Goal: Task Accomplishment & Management: Manage account settings

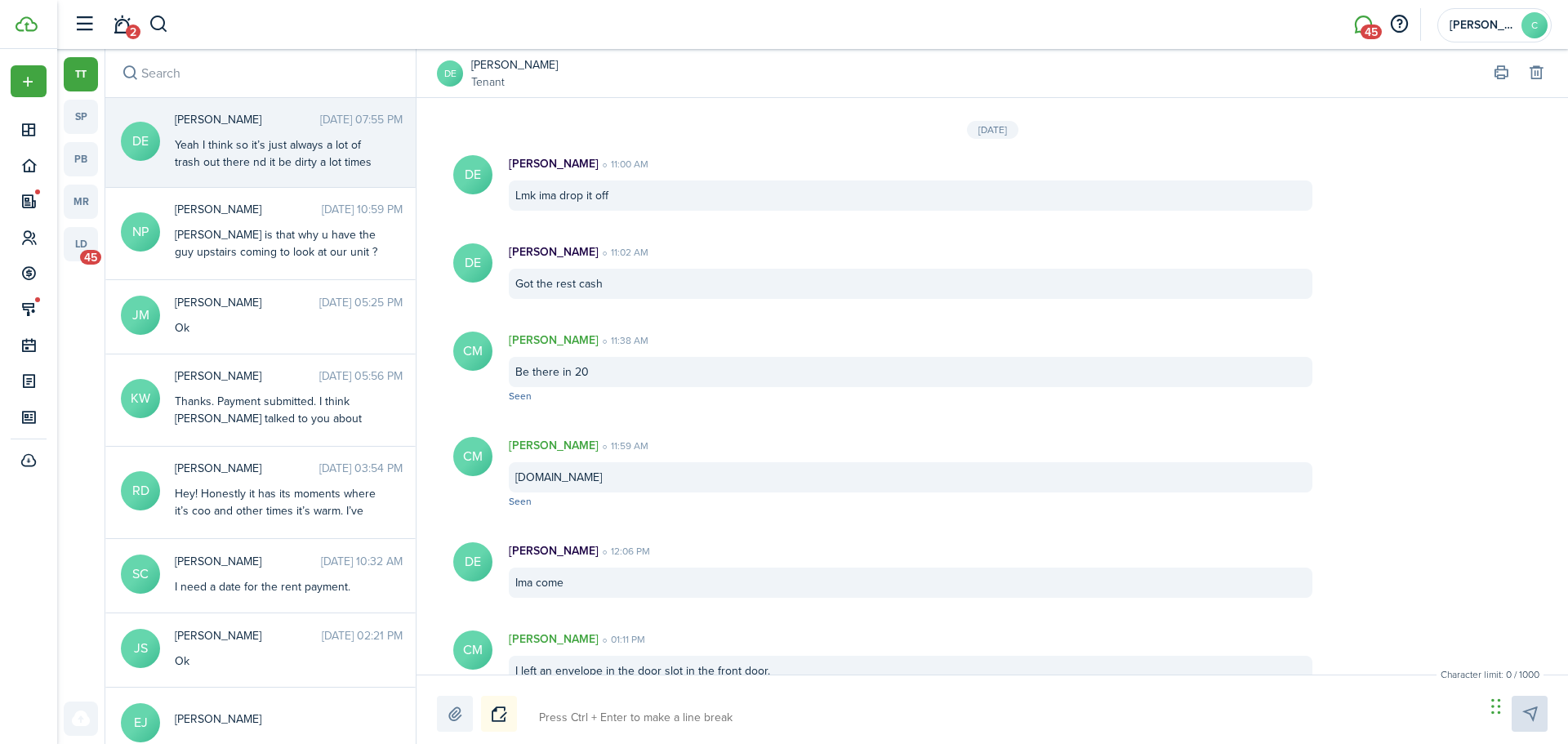
scroll to position [1453, 0]
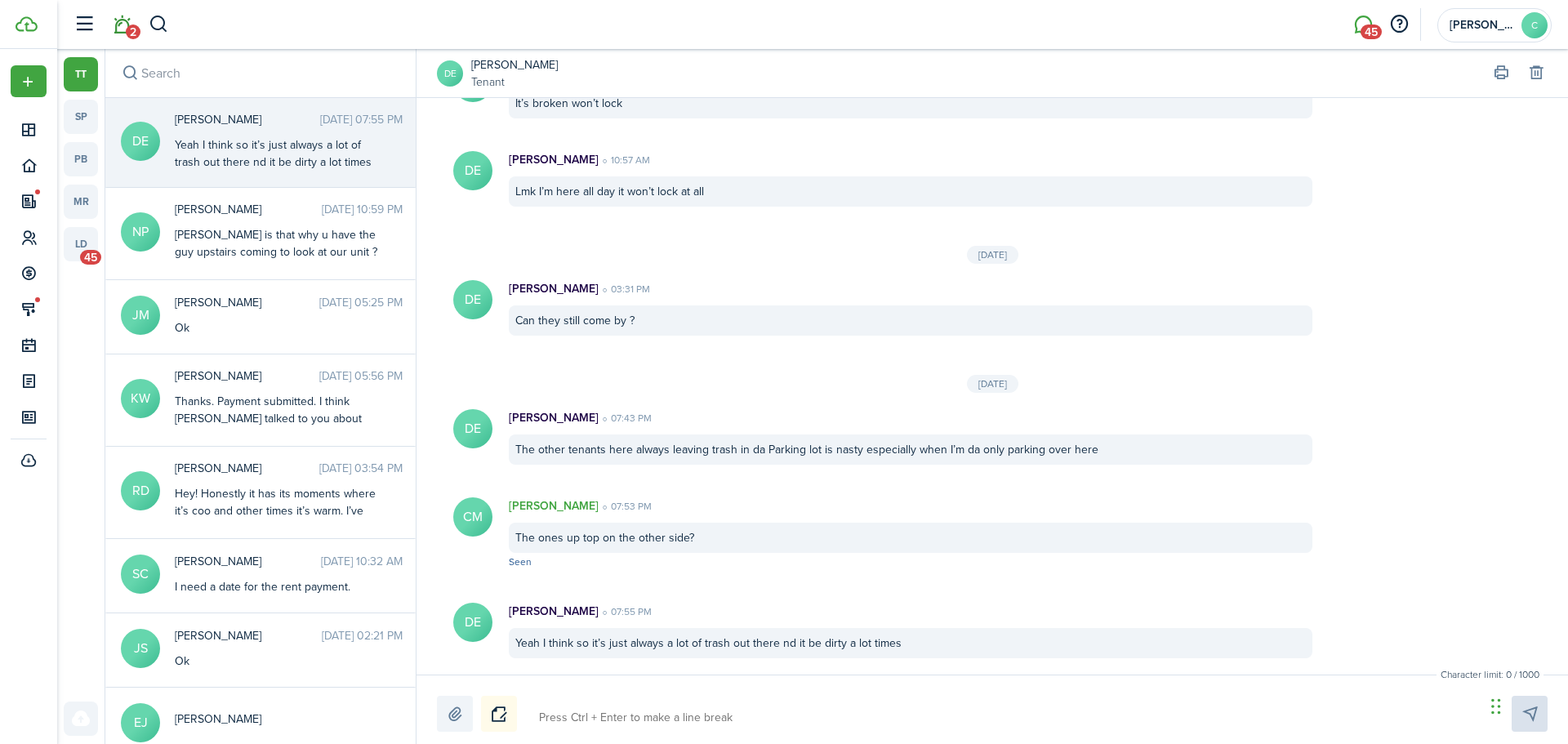
click at [124, 22] on link "2" at bounding box center [122, 25] width 31 height 41
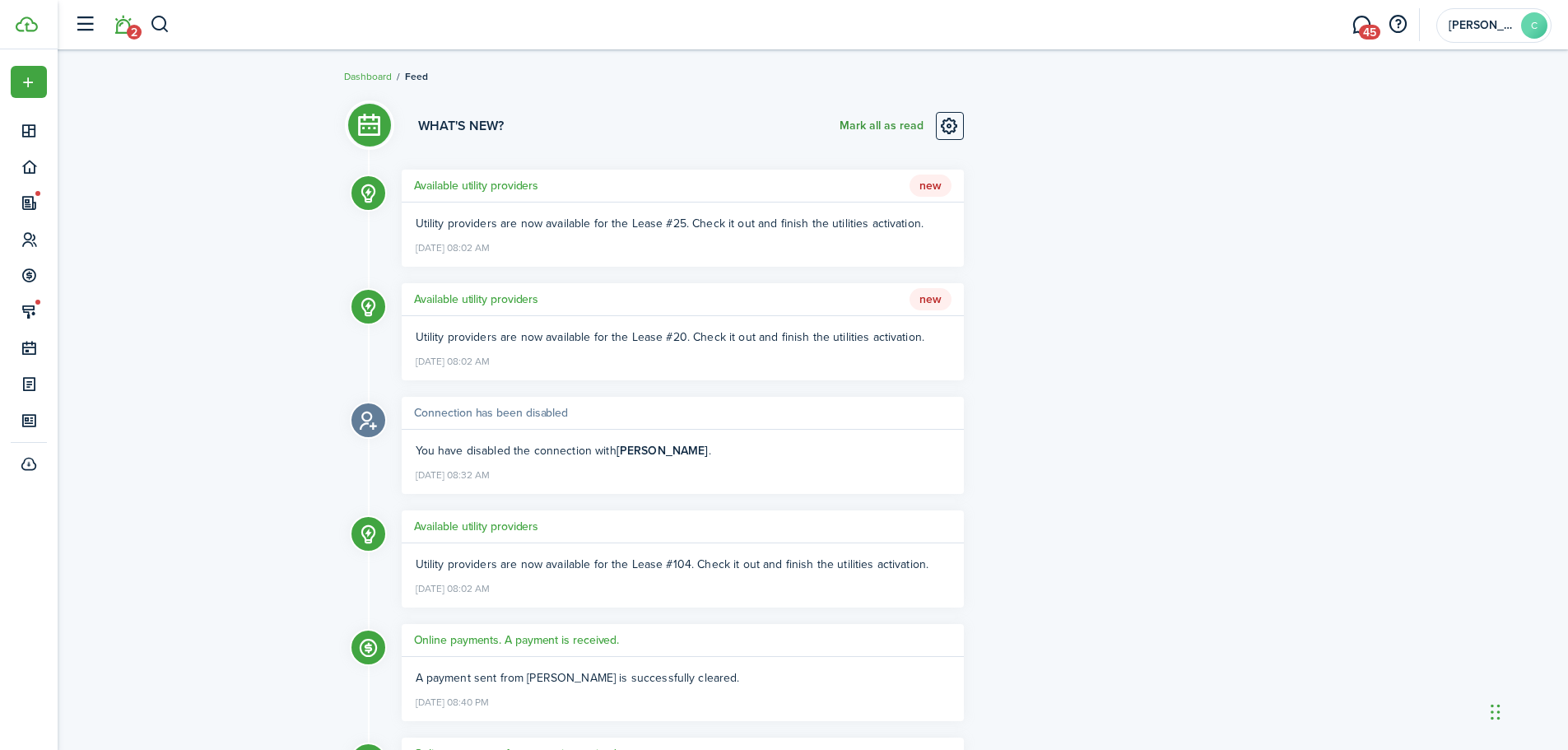
click at [887, 123] on button "Mark all as read" at bounding box center [881, 126] width 84 height 28
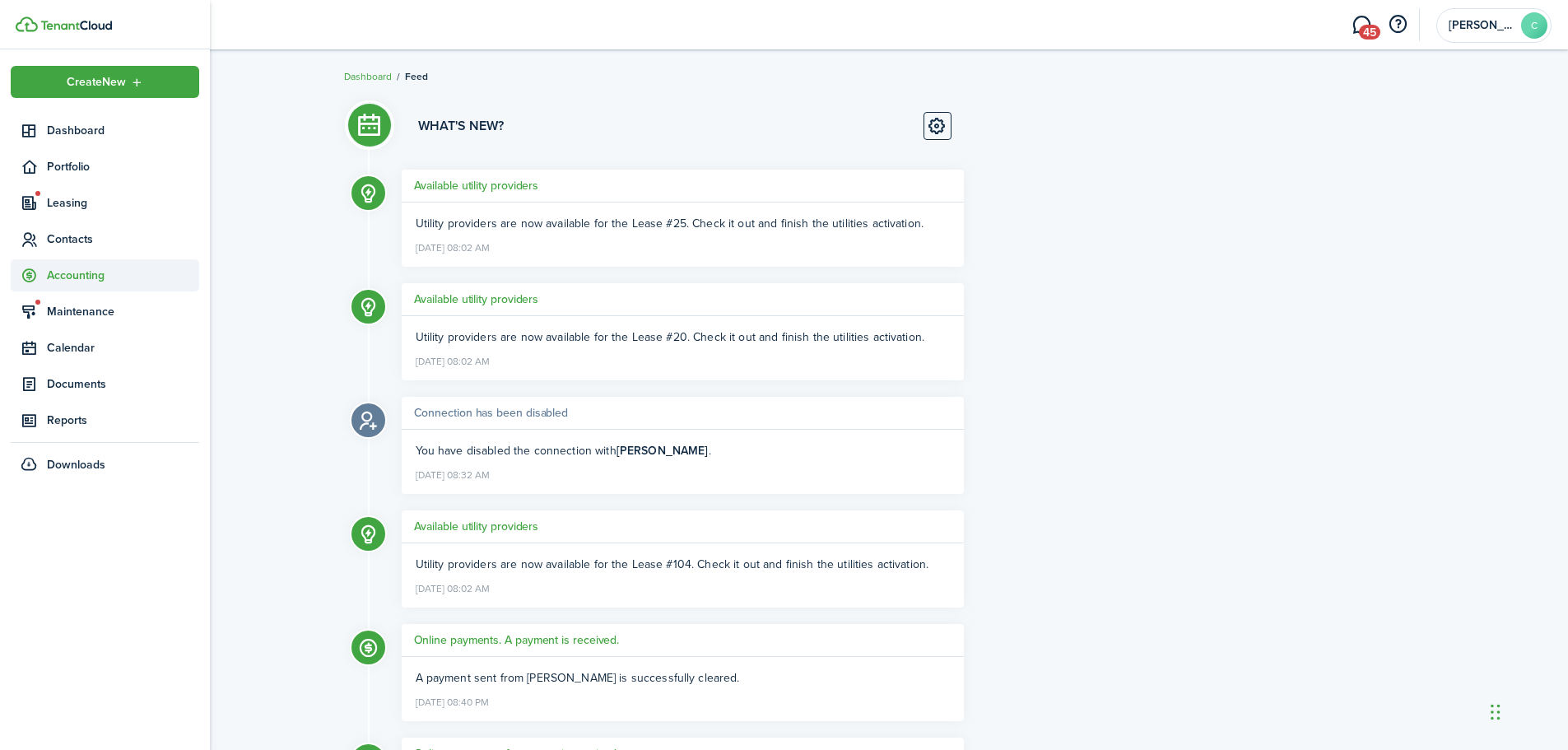
click at [63, 271] on span "Accounting" at bounding box center [122, 275] width 152 height 17
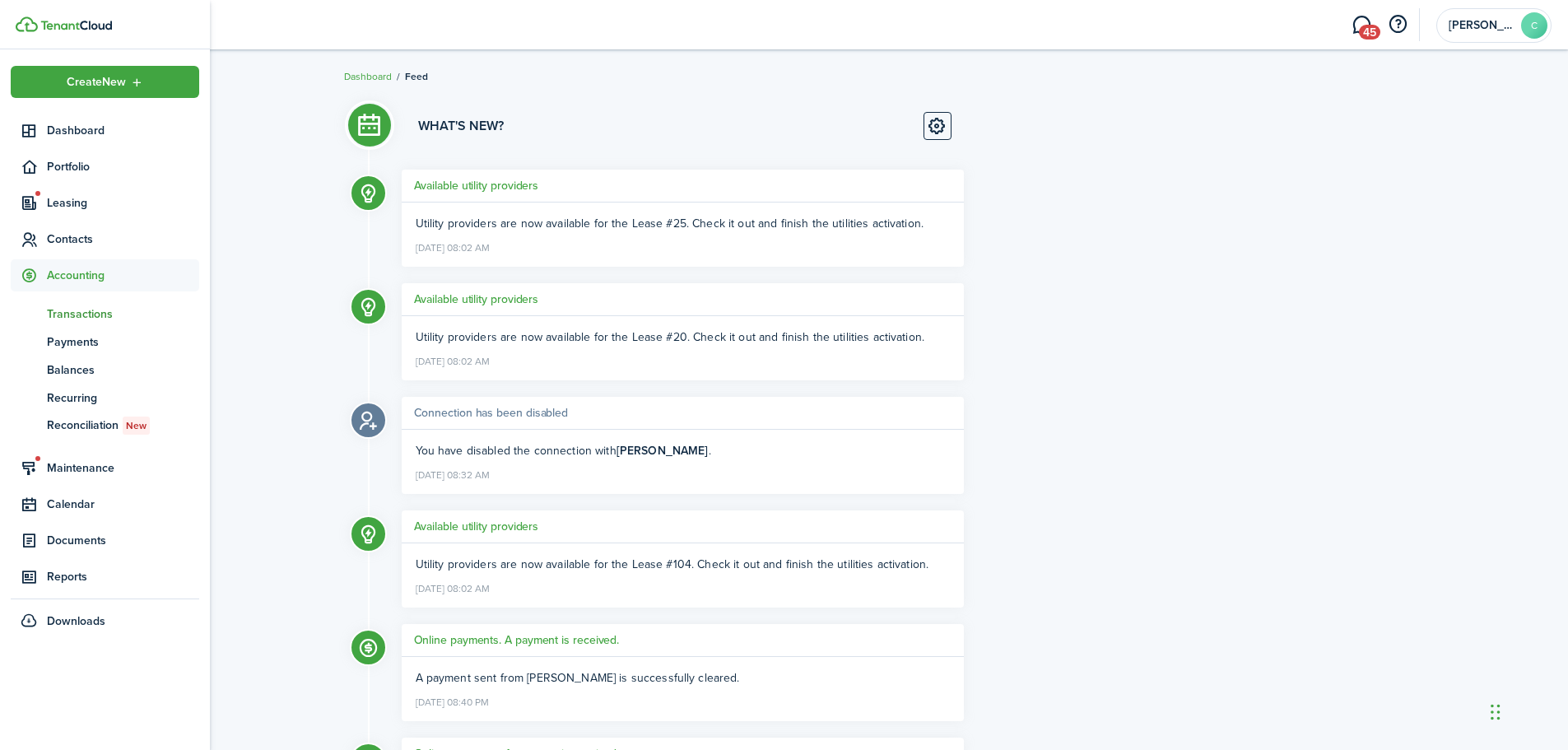
click at [69, 312] on span "Transactions" at bounding box center [122, 313] width 152 height 17
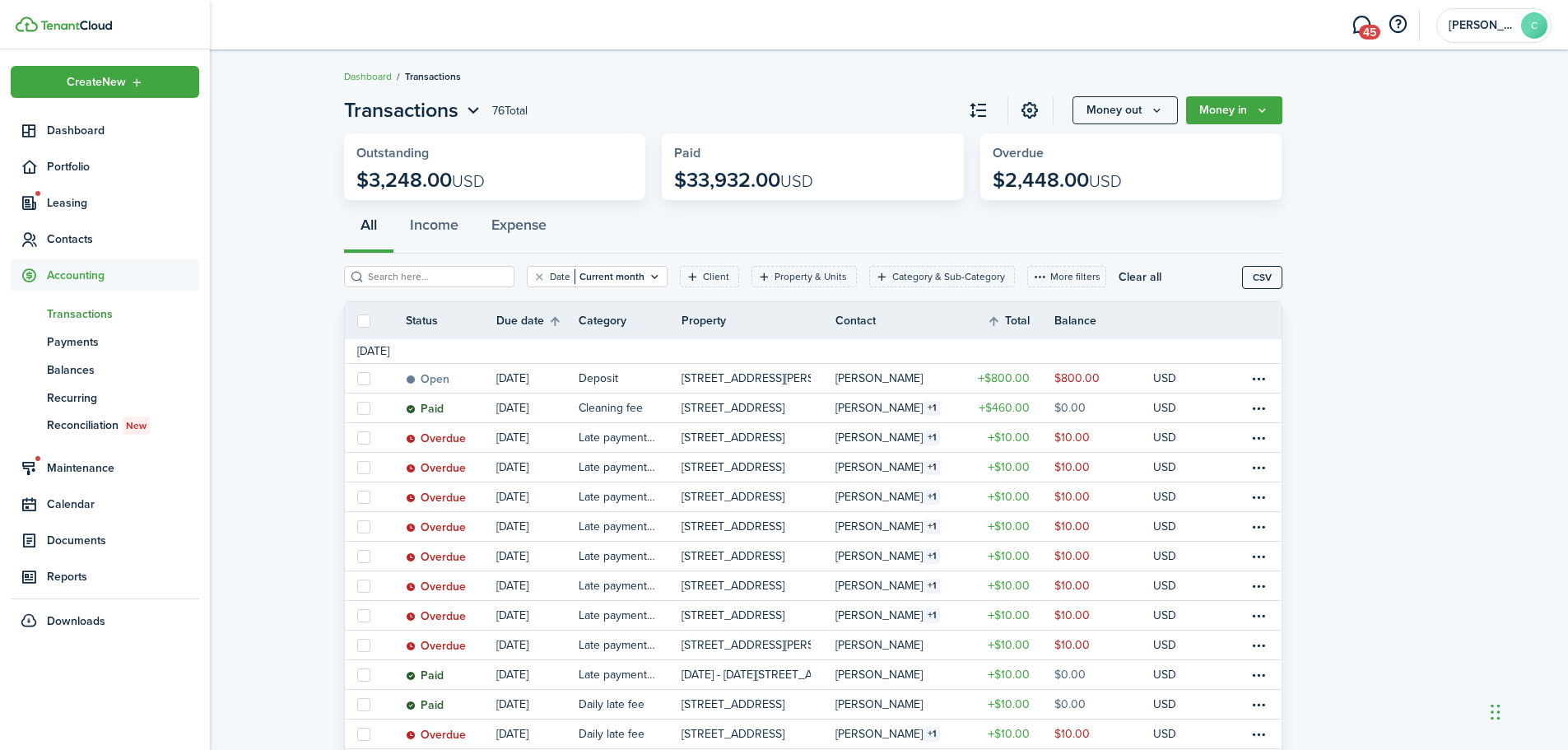
click at [85, 312] on span "Transactions" at bounding box center [122, 313] width 152 height 17
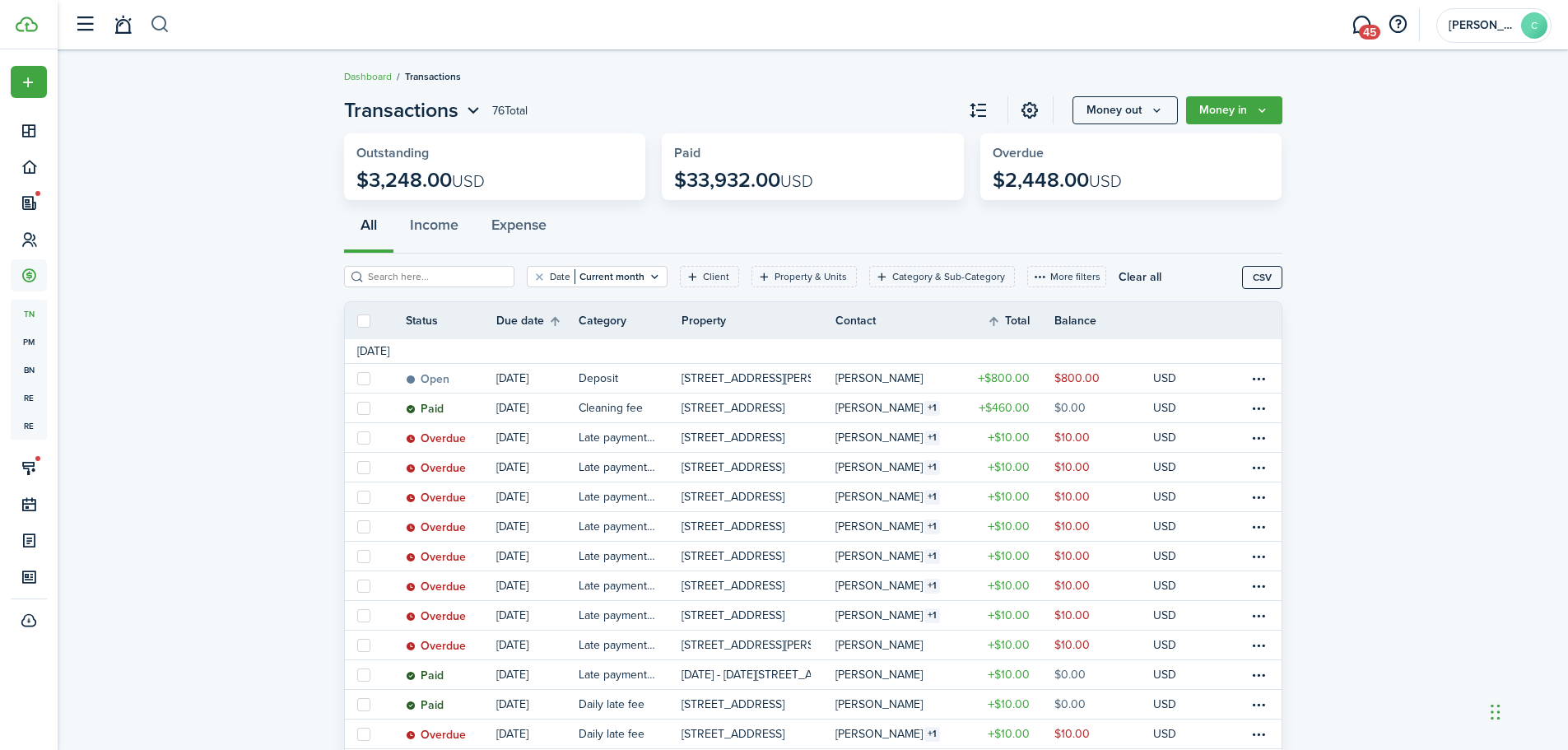
click at [156, 24] on button "button" at bounding box center [160, 25] width 21 height 28
click at [238, 21] on input "search" at bounding box center [376, 25] width 453 height 28
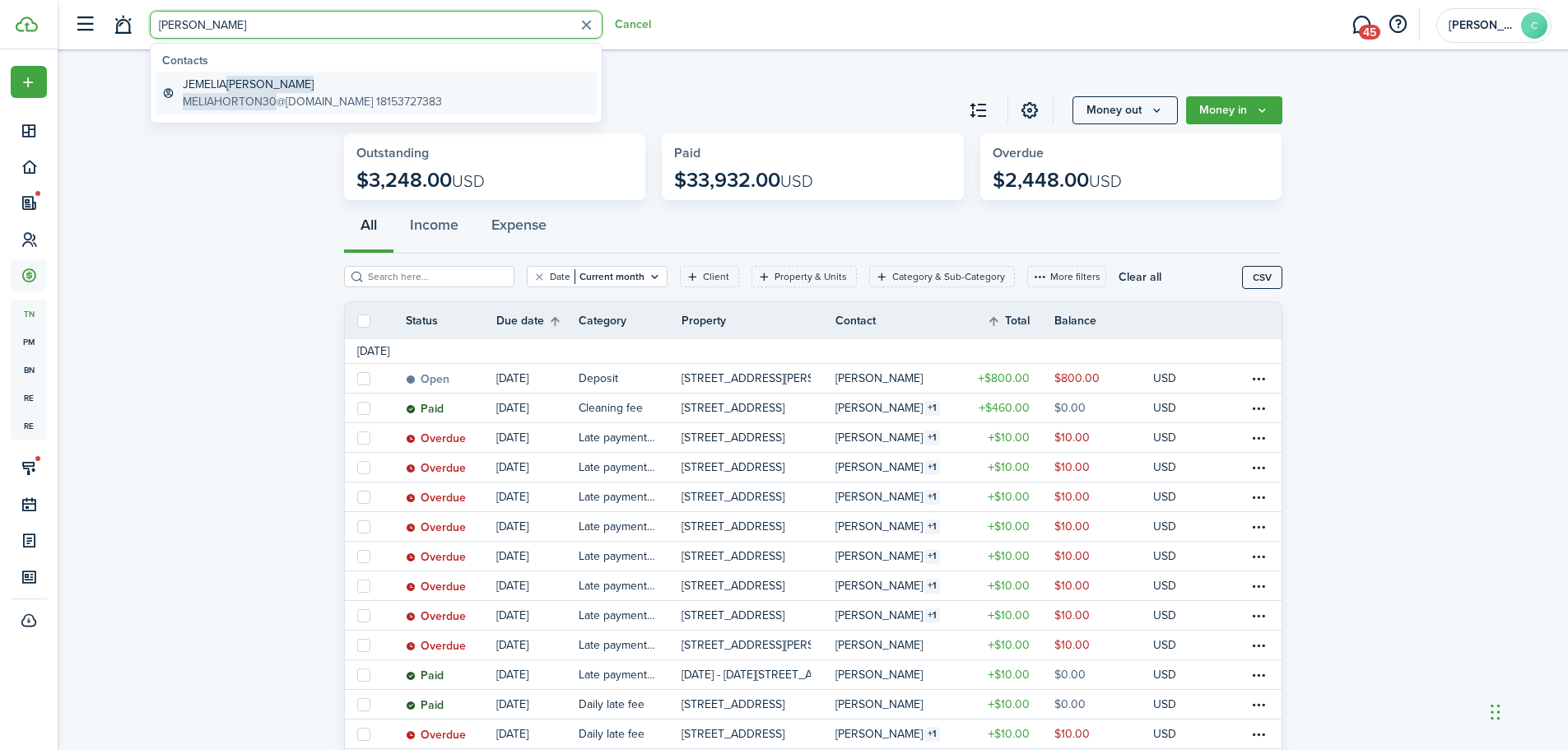
type input "[PERSON_NAME]"
click at [205, 77] on global-search-item-title "[PERSON_NAME]" at bounding box center [312, 83] width 259 height 17
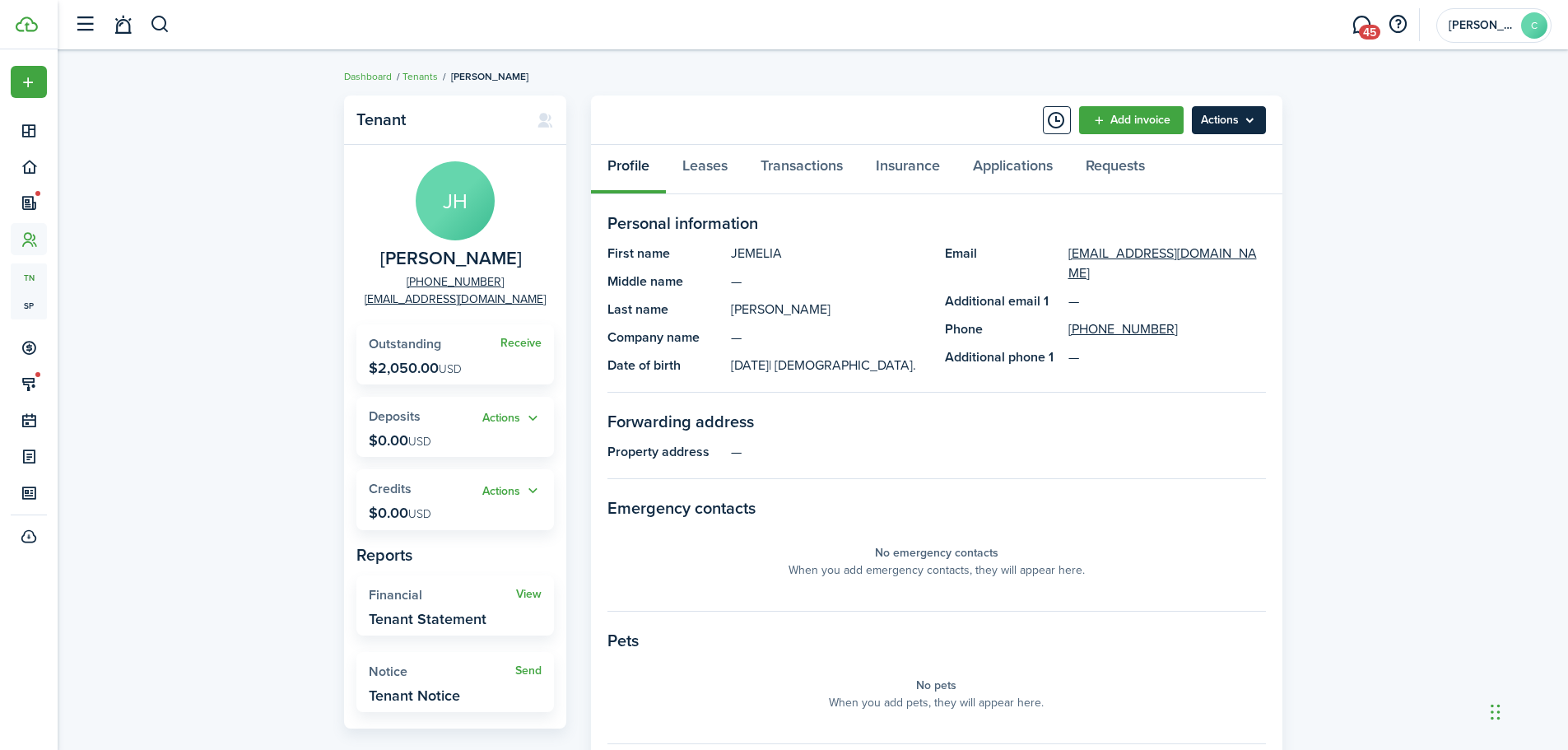
click at [1254, 114] on menu-btn "Actions" at bounding box center [1229, 120] width 74 height 28
click at [1205, 113] on menu-btn "Actions" at bounding box center [1229, 120] width 74 height 28
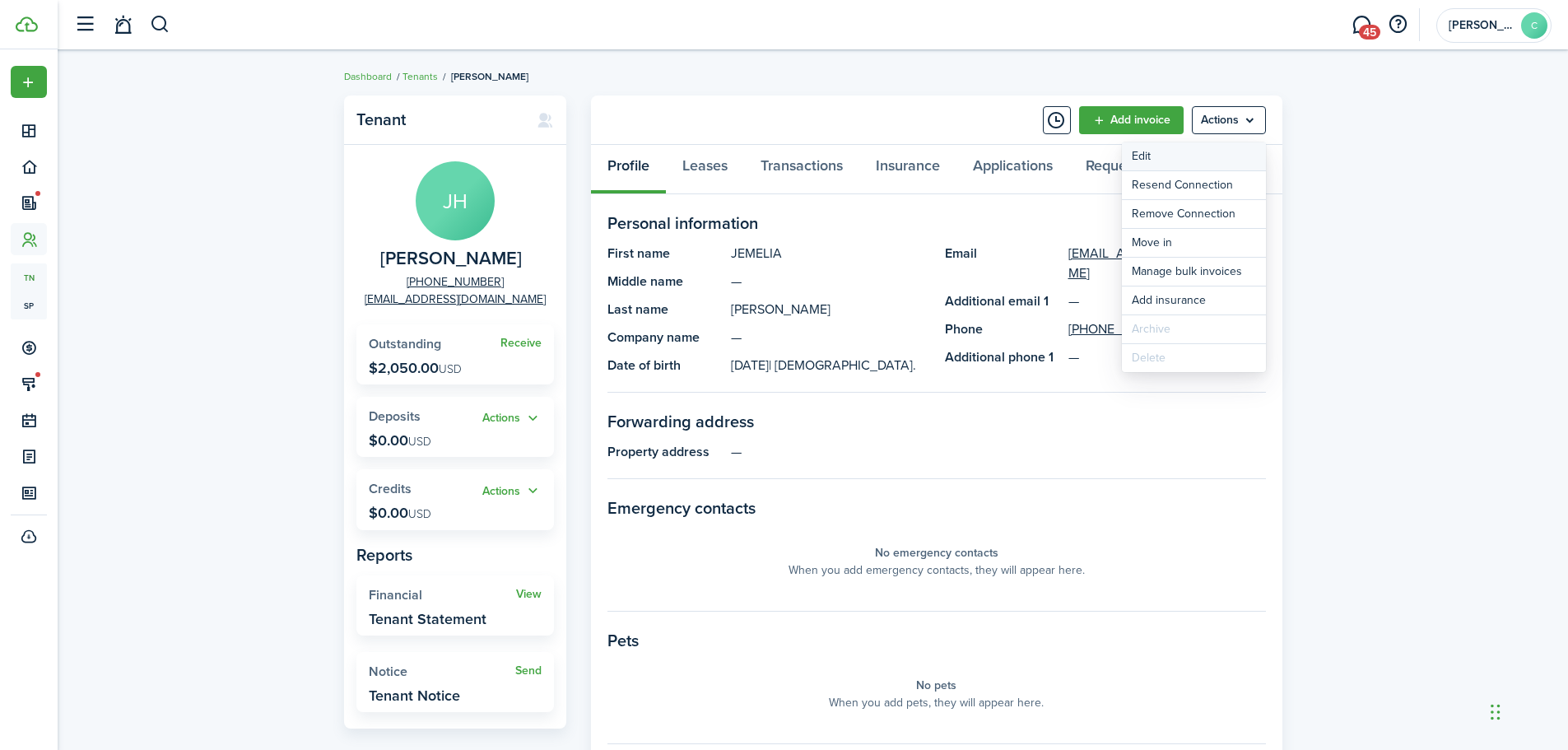
click at [1142, 151] on link "Edit" at bounding box center [1194, 156] width 144 height 28
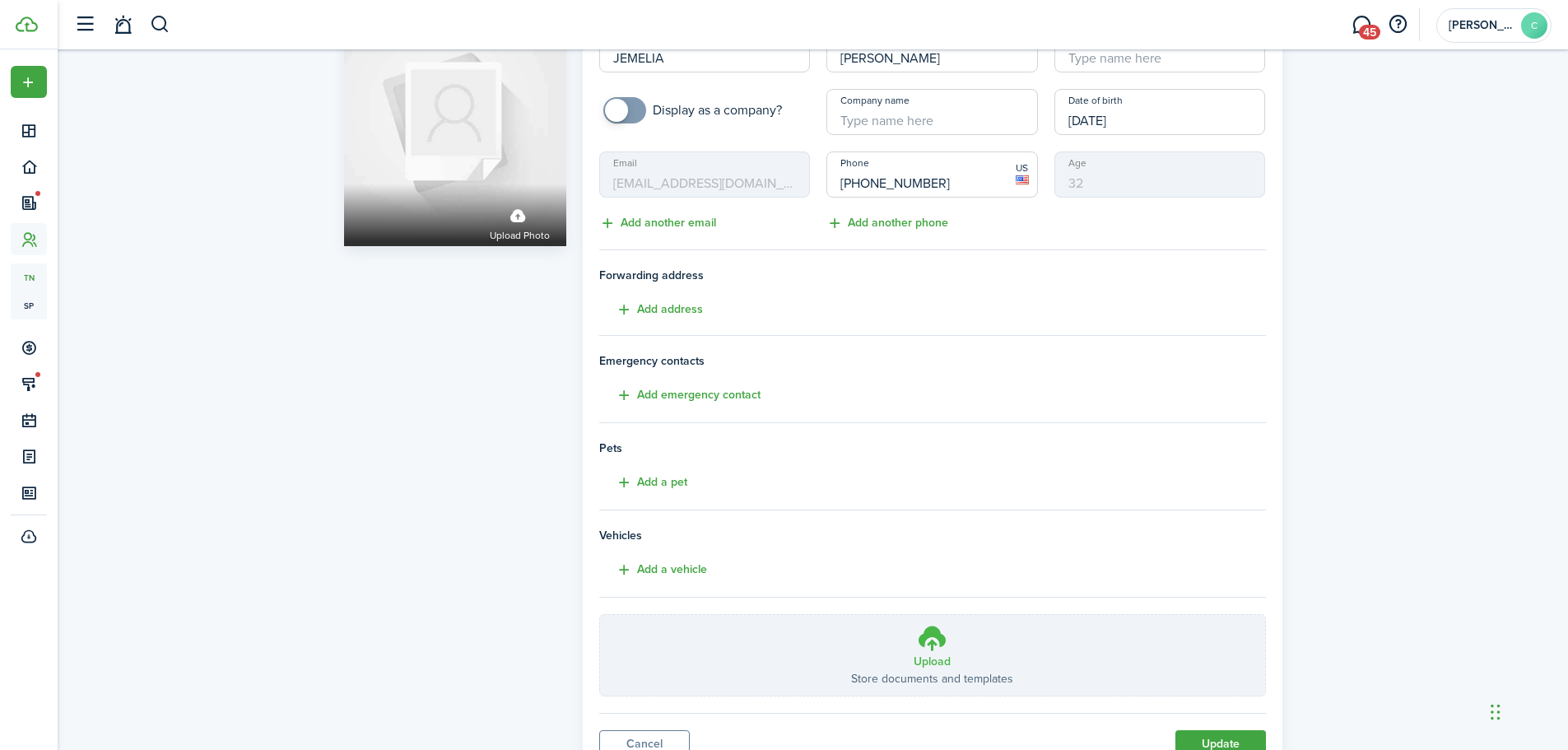
scroll to position [152, 0]
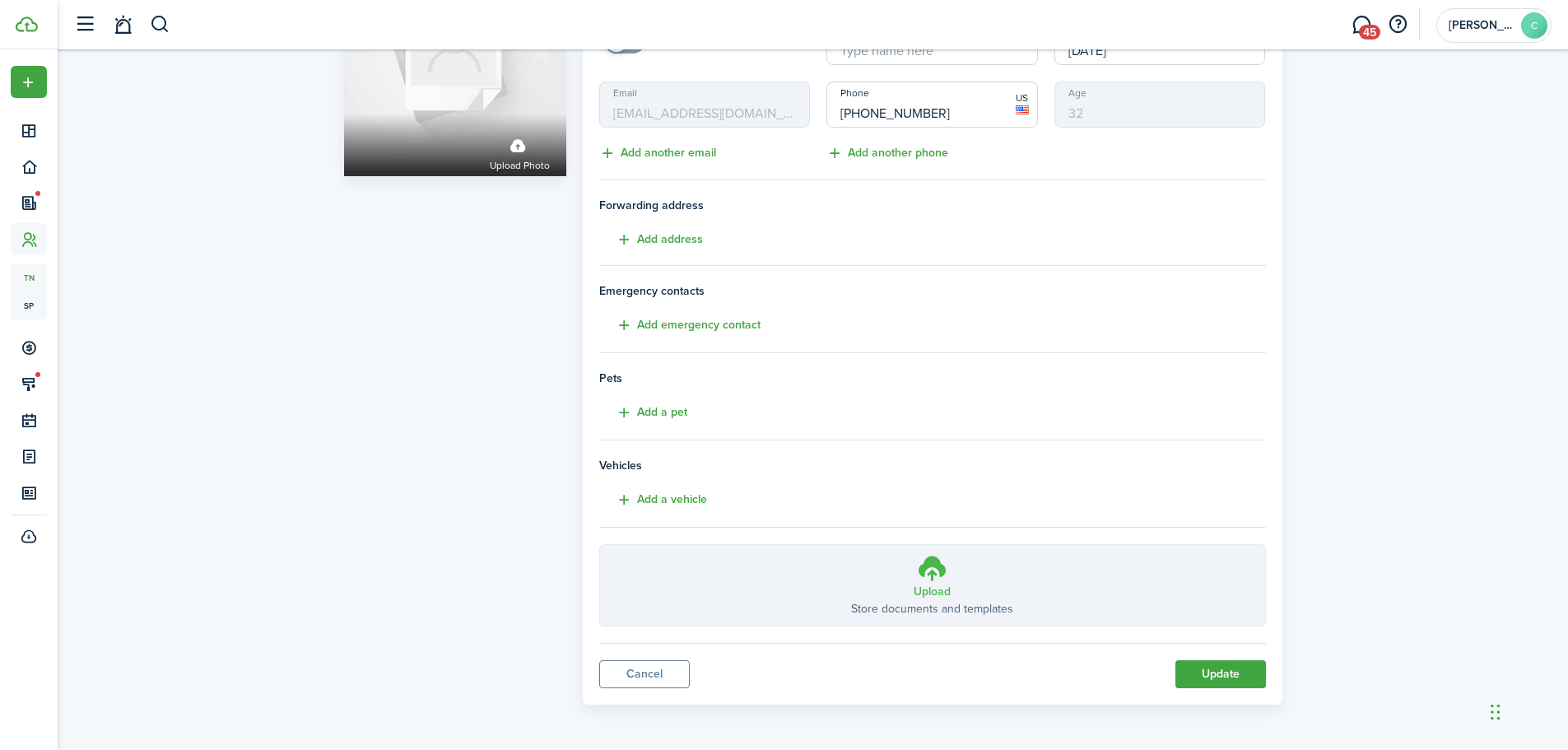
click at [928, 579] on icon at bounding box center [933, 567] width 32 height 30
click at [600, 545] on input "Upload Store documents and templates Choose file" at bounding box center [600, 545] width 0 height 0
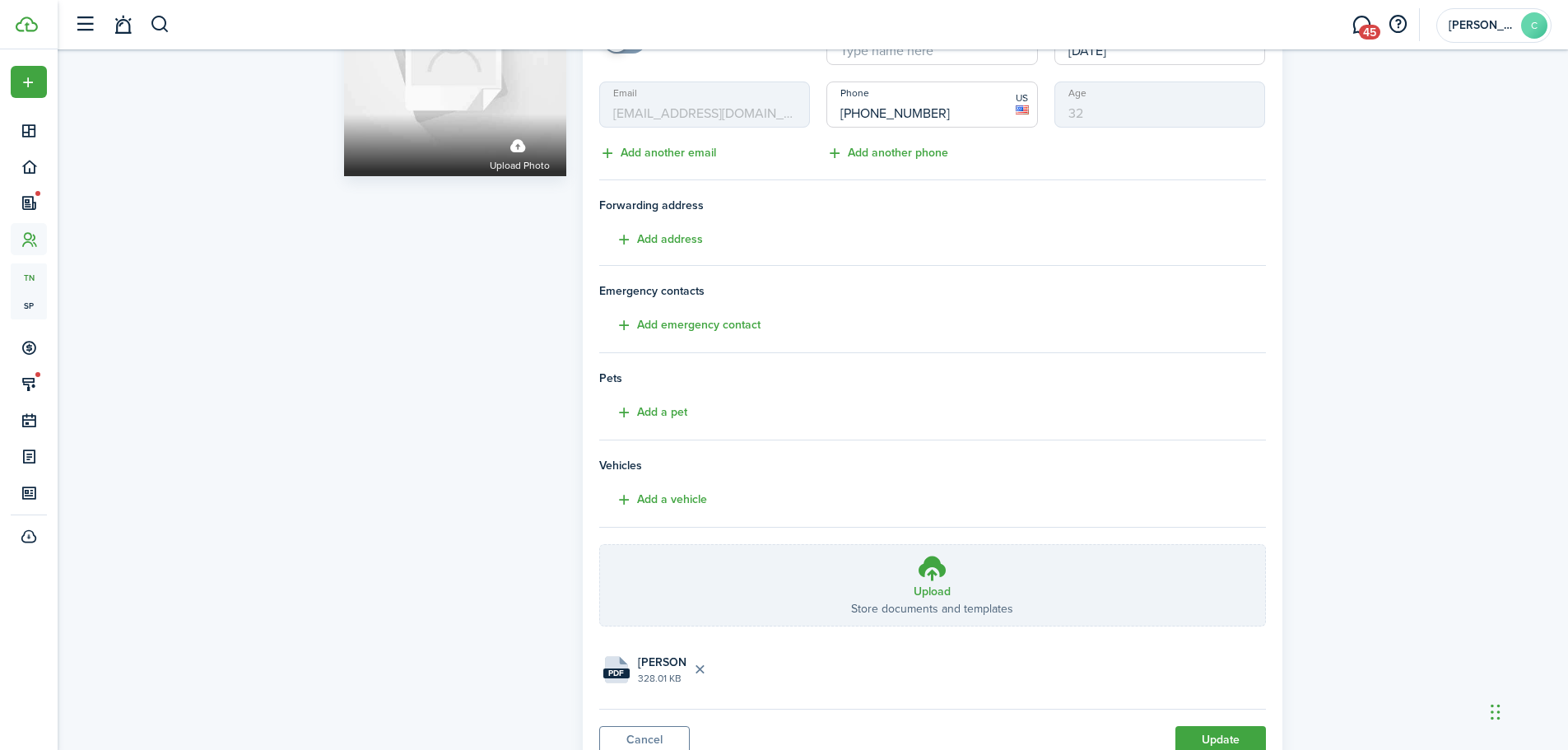
scroll to position [217, 0]
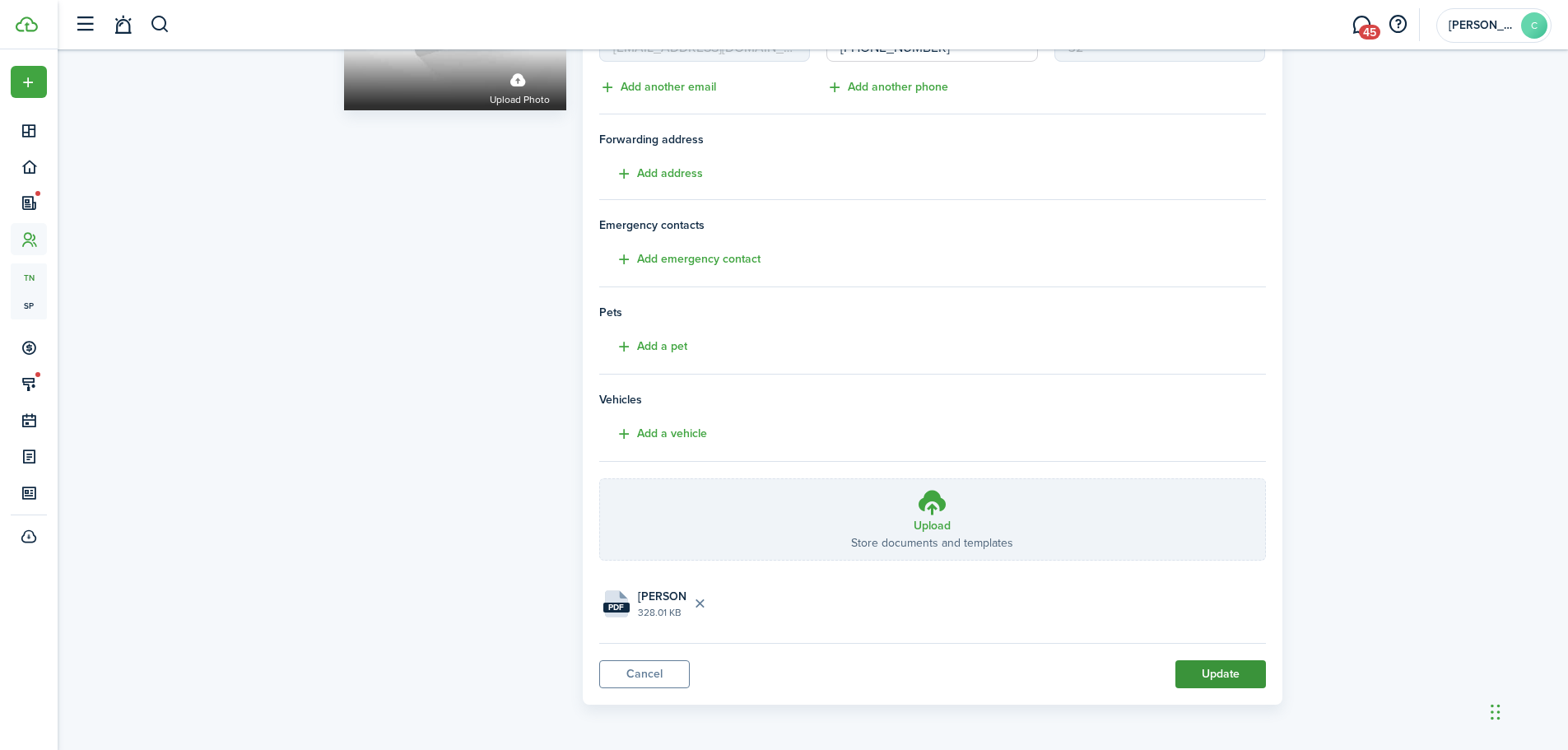
click at [1224, 669] on button "Update" at bounding box center [1220, 674] width 90 height 28
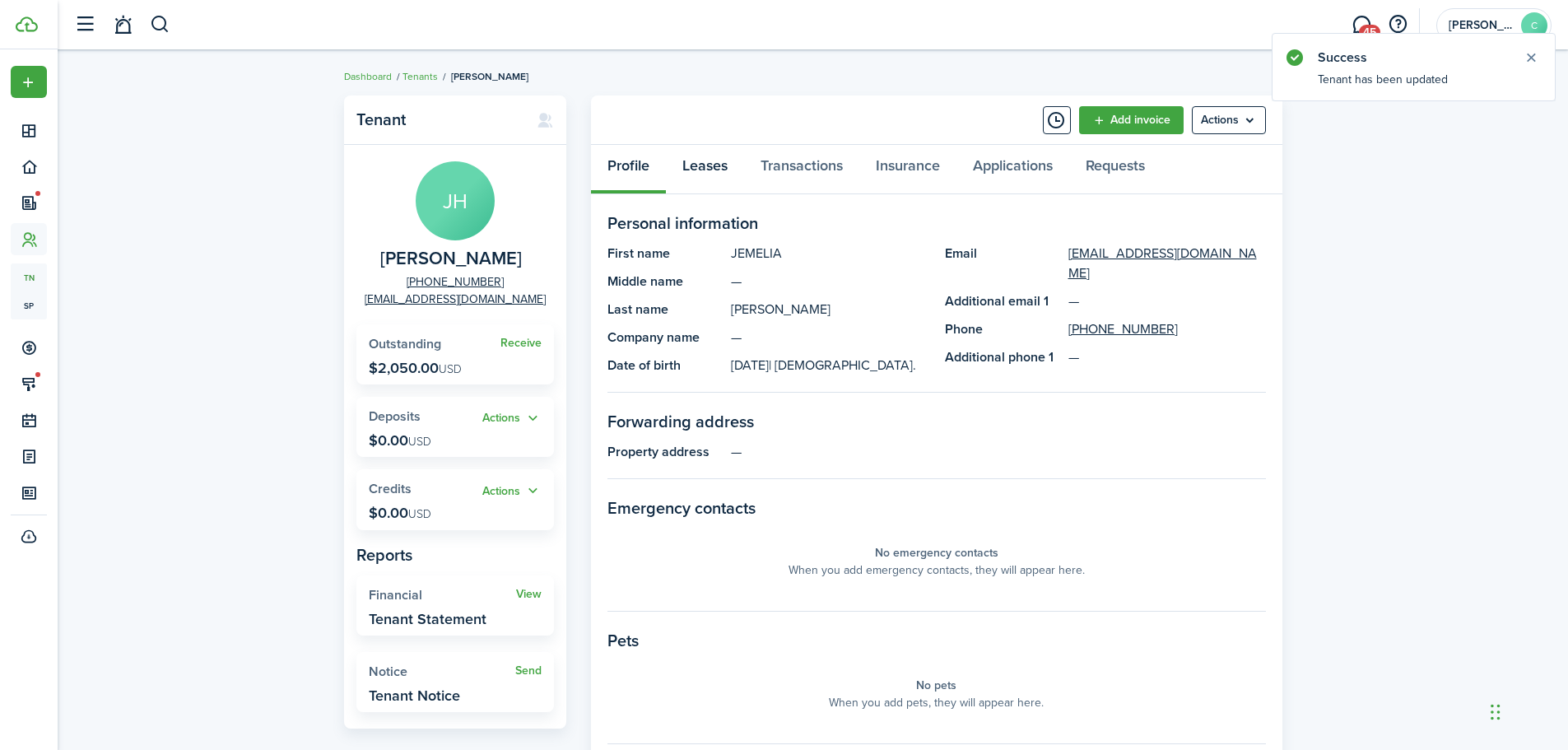
click at [703, 155] on link "Leases" at bounding box center [705, 170] width 78 height 50
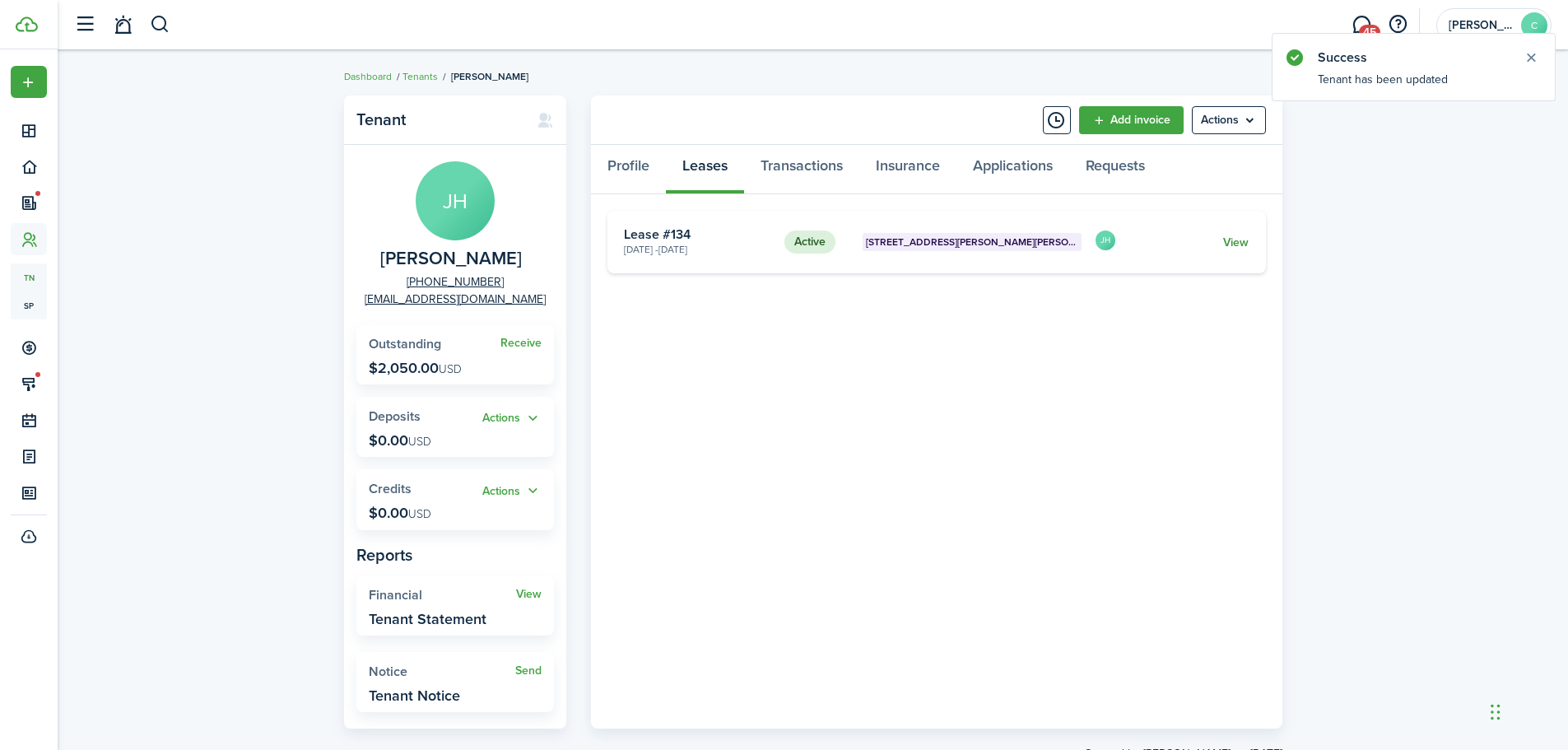
click at [1239, 240] on link "View" at bounding box center [1237, 242] width 26 height 17
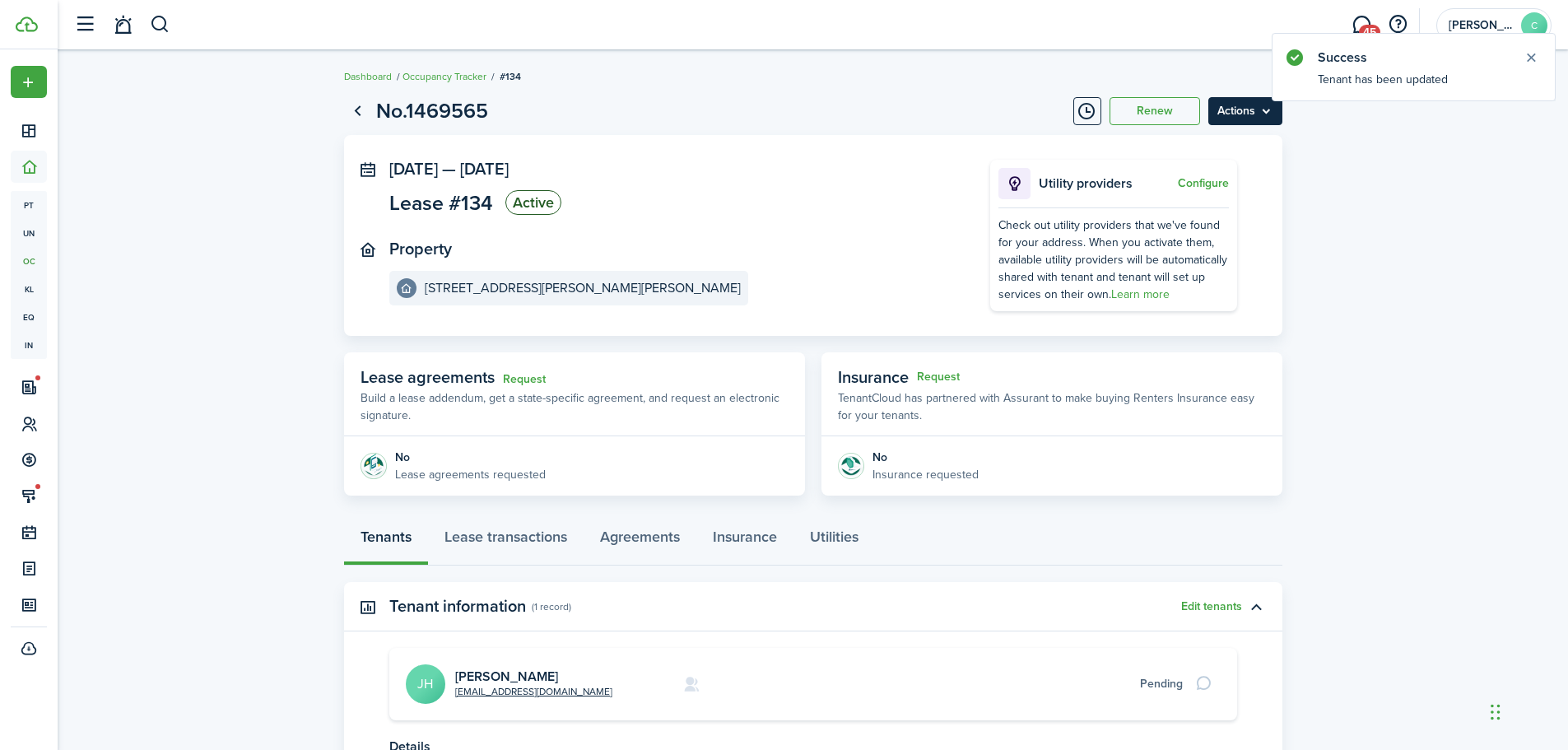
click at [1249, 118] on menu-btn "Actions" at bounding box center [1245, 111] width 74 height 28
click at [1161, 147] on button "Edit" at bounding box center [1210, 147] width 144 height 28
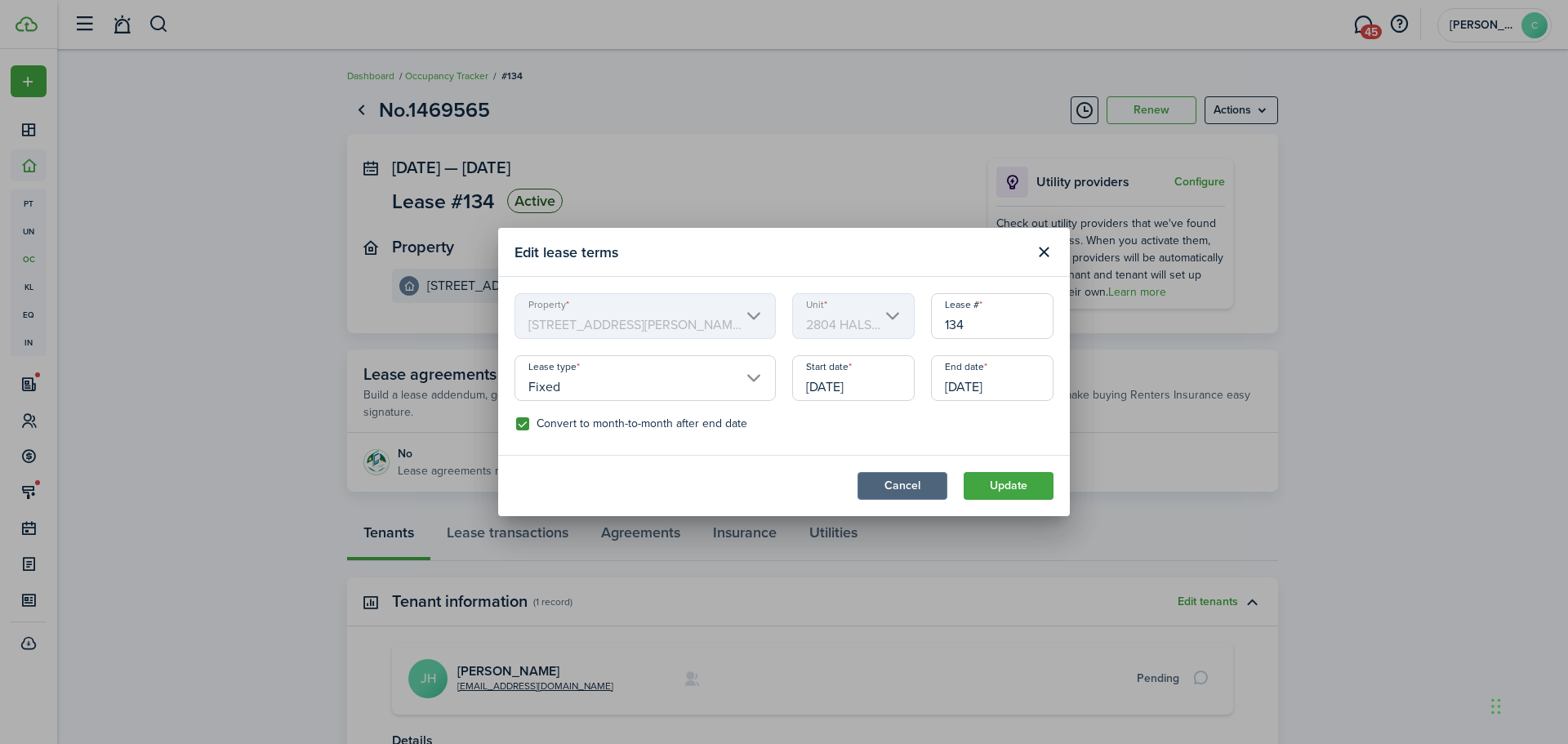
click at [897, 484] on button "Cancel" at bounding box center [902, 485] width 90 height 28
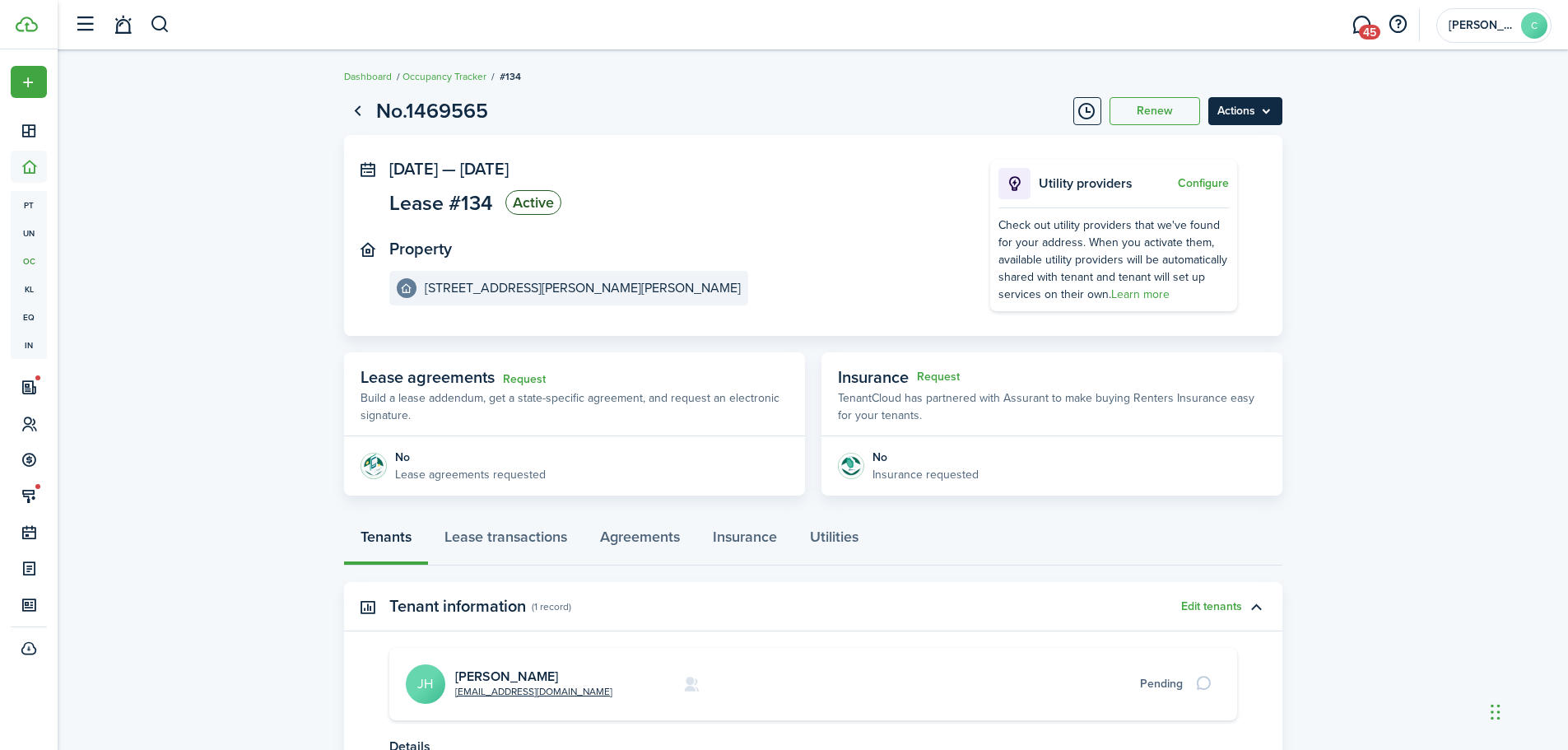
click at [1274, 116] on menu-btn "Actions" at bounding box center [1245, 111] width 74 height 28
click at [1448, 114] on lease-view "No.1469565 Renew Actions [DATE] — [DATE] Lease #134 Active Property [STREET_ADD…" at bounding box center [813, 544] width 1510 height 913
click at [356, 107] on link "Go back" at bounding box center [358, 111] width 28 height 28
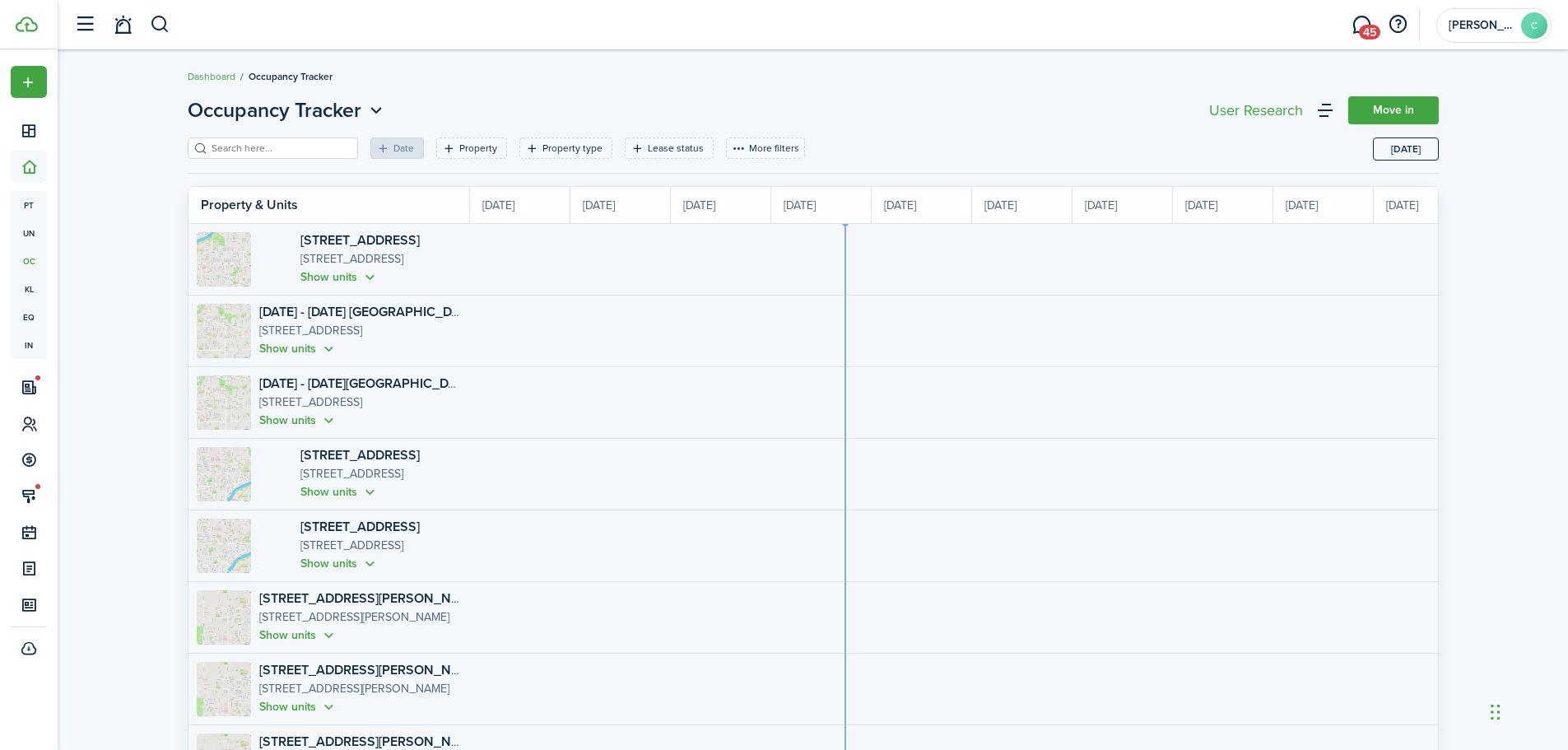
scroll to position [0, 302]
click at [157, 19] on button "button" at bounding box center [160, 25] width 21 height 28
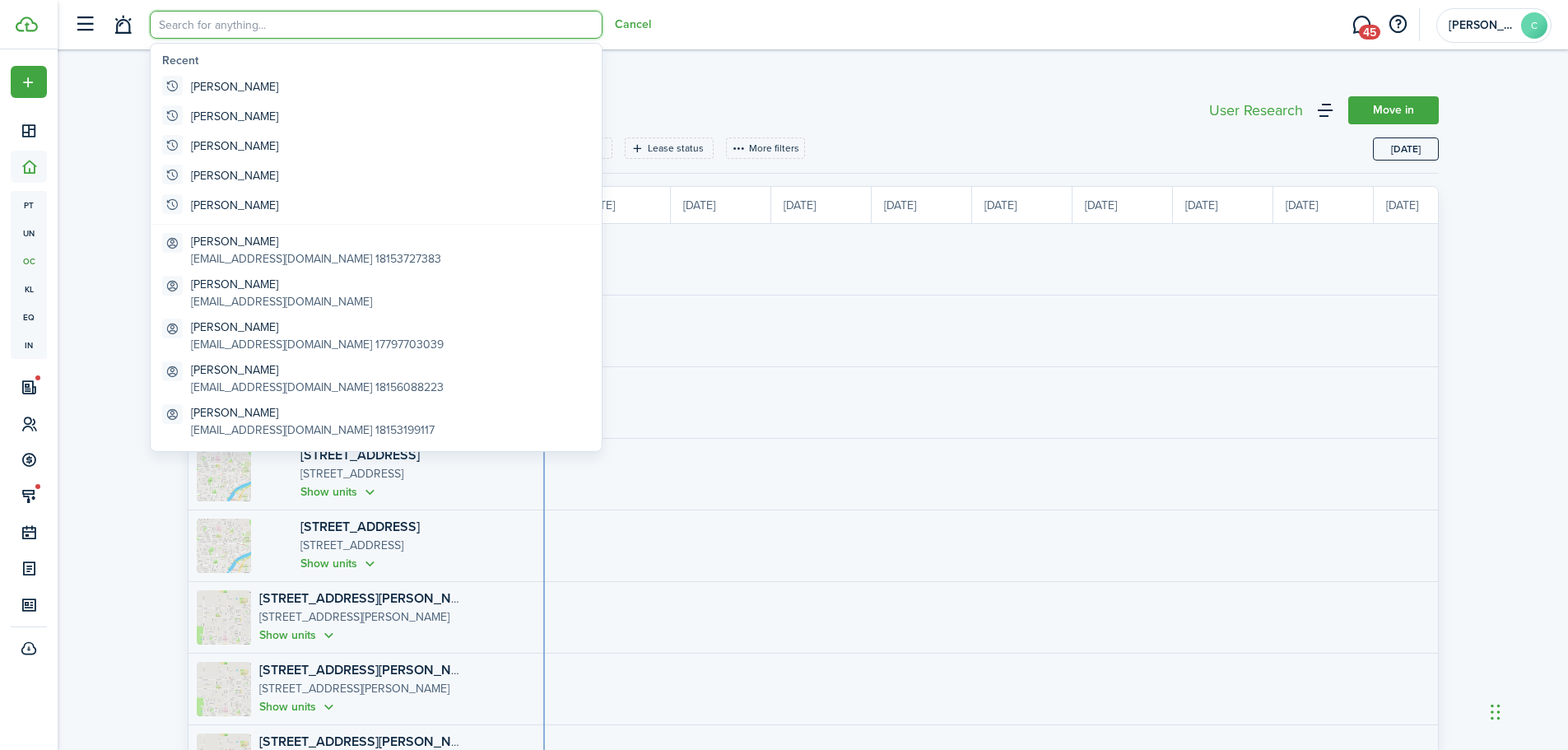
click at [259, 27] on input "search" at bounding box center [376, 25] width 453 height 28
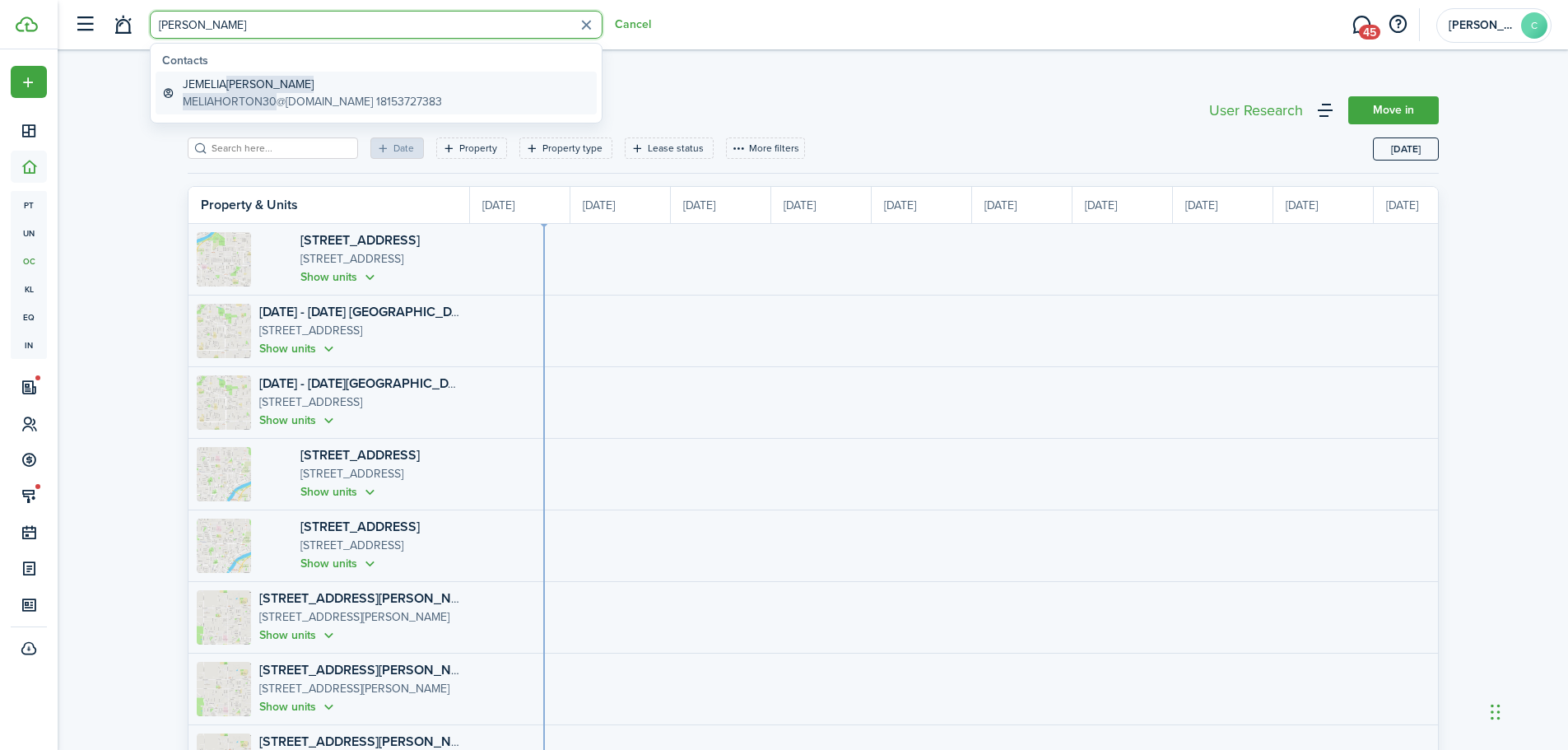
type input "[PERSON_NAME]"
click at [213, 93] on span "MELIAHORTON30" at bounding box center [229, 101] width 94 height 17
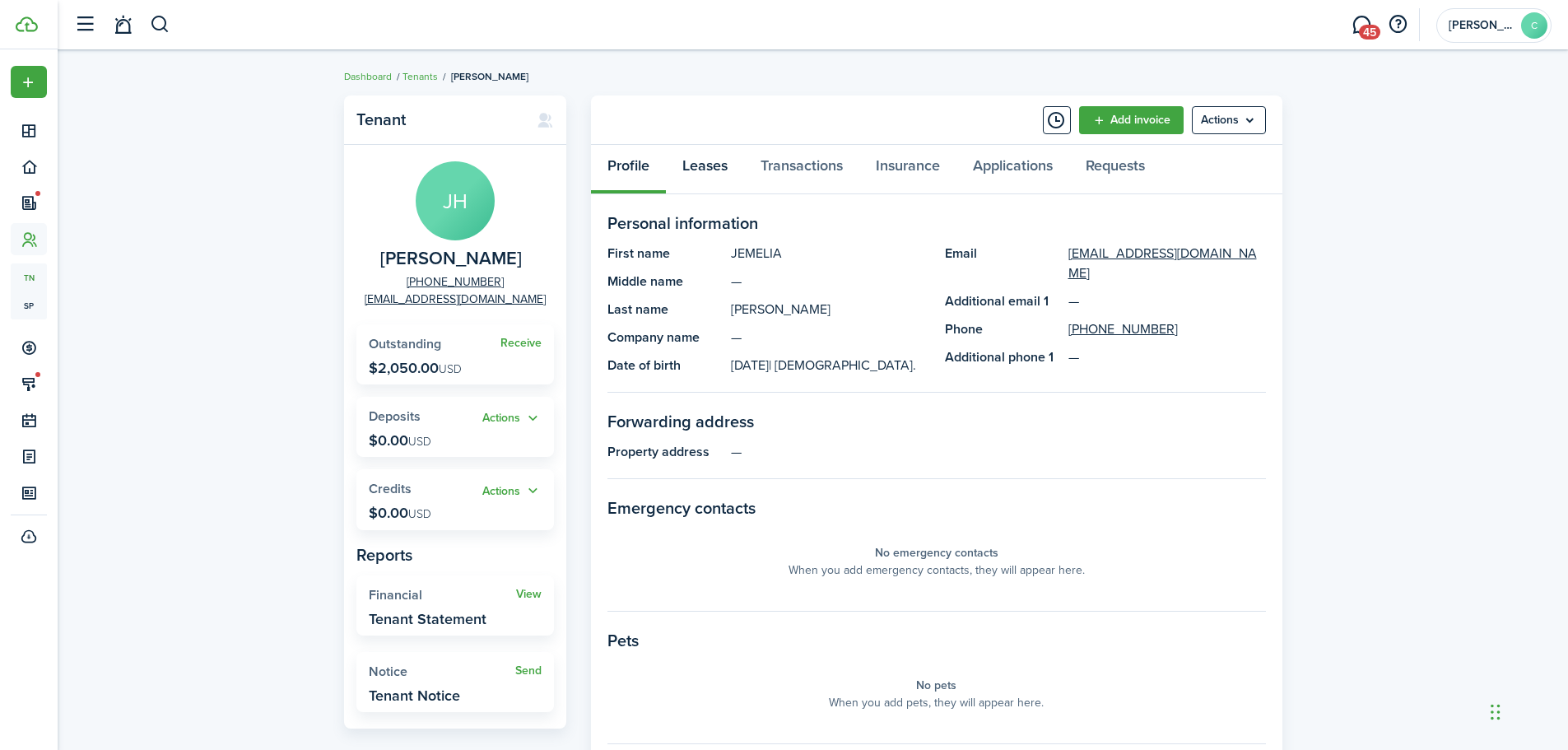
click at [708, 166] on link "Leases" at bounding box center [705, 170] width 78 height 50
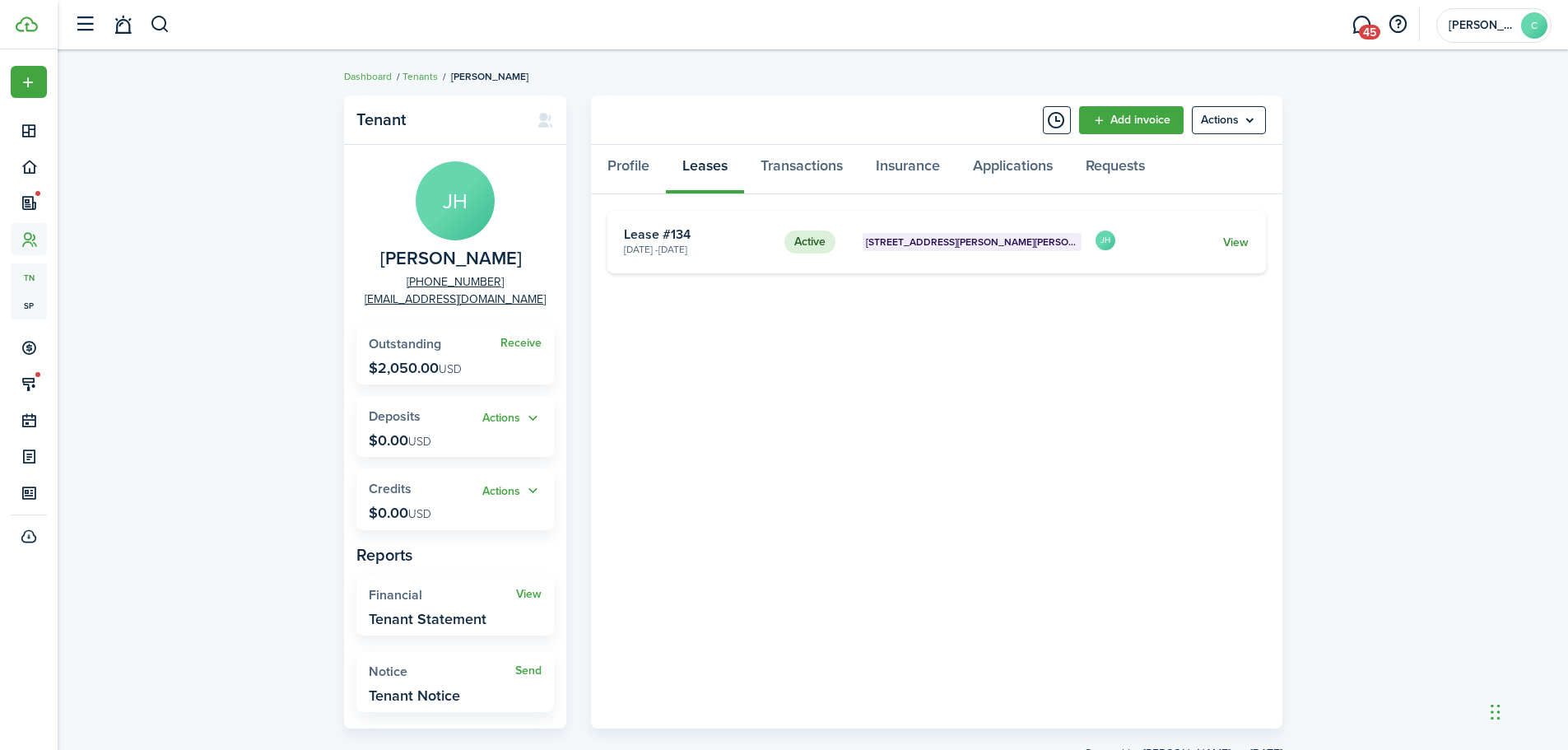
click at [1232, 239] on link "View" at bounding box center [1237, 242] width 26 height 17
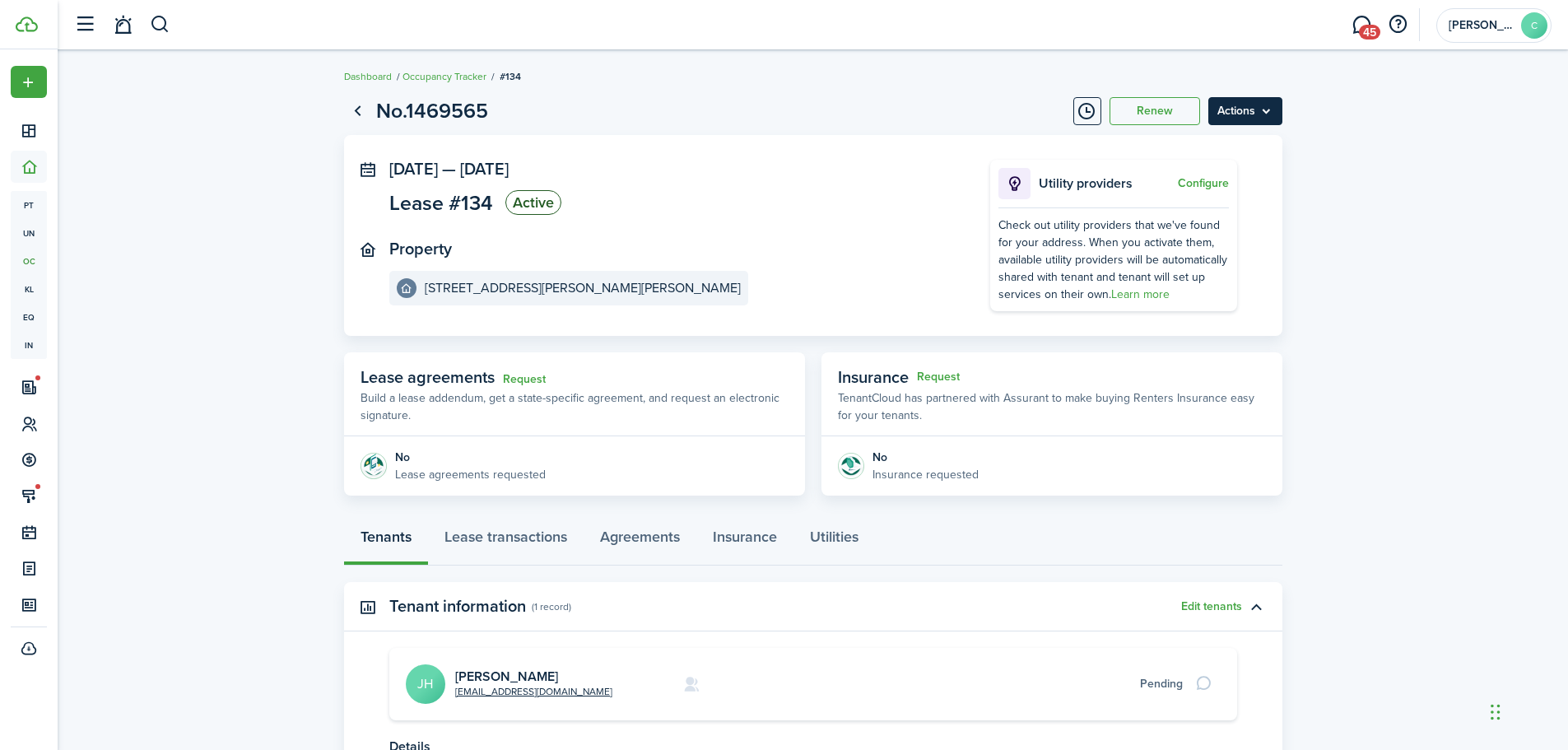
click at [1272, 113] on menu-btn "Actions" at bounding box center [1245, 111] width 74 height 28
click at [1155, 142] on button "Edit" at bounding box center [1210, 147] width 144 height 28
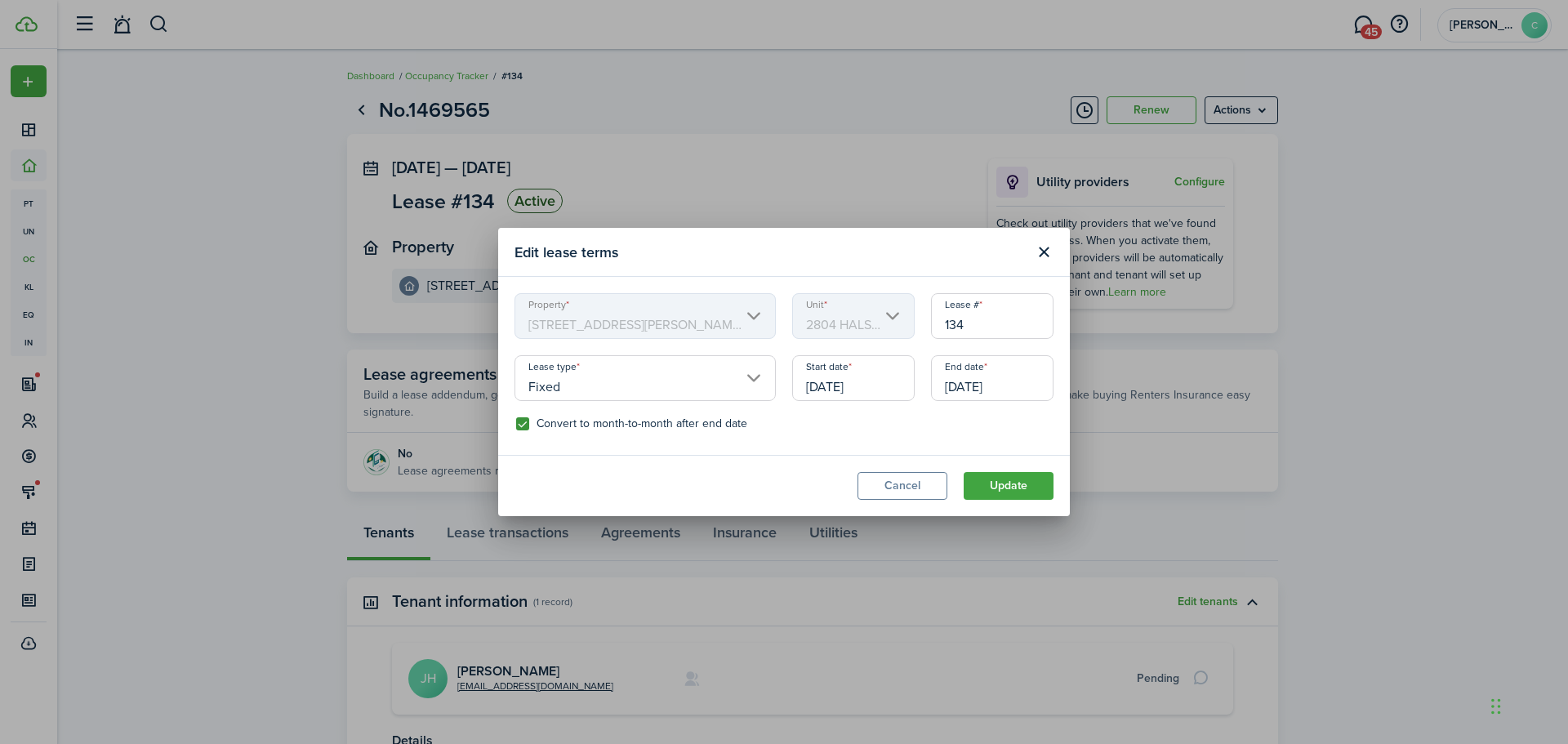
click at [1031, 390] on input "[DATE]" at bounding box center [992, 378] width 122 height 45
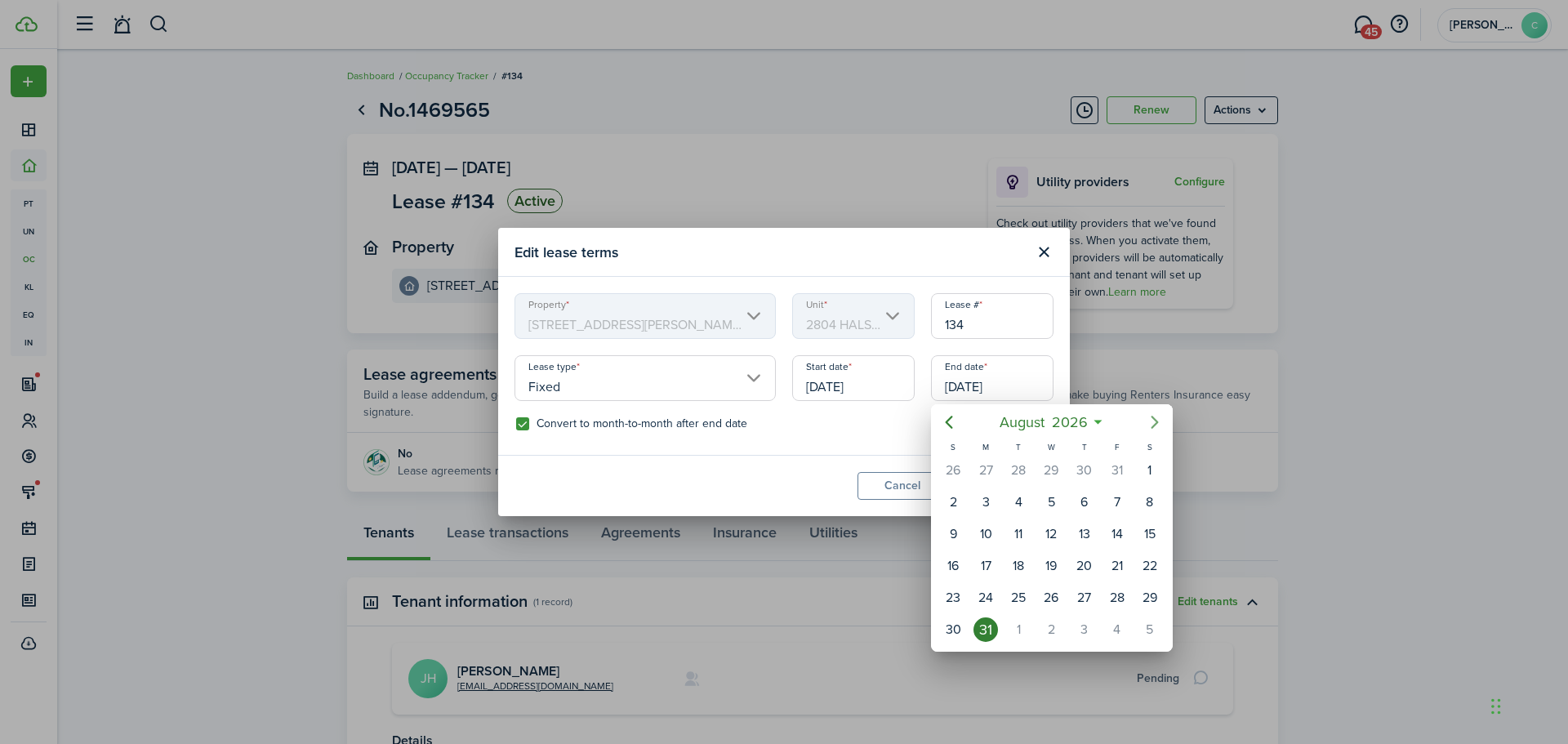
click at [1160, 423] on icon "Next page" at bounding box center [1155, 422] width 20 height 20
click at [1045, 600] on div "30" at bounding box center [1050, 597] width 25 height 25
type input "[DATE]"
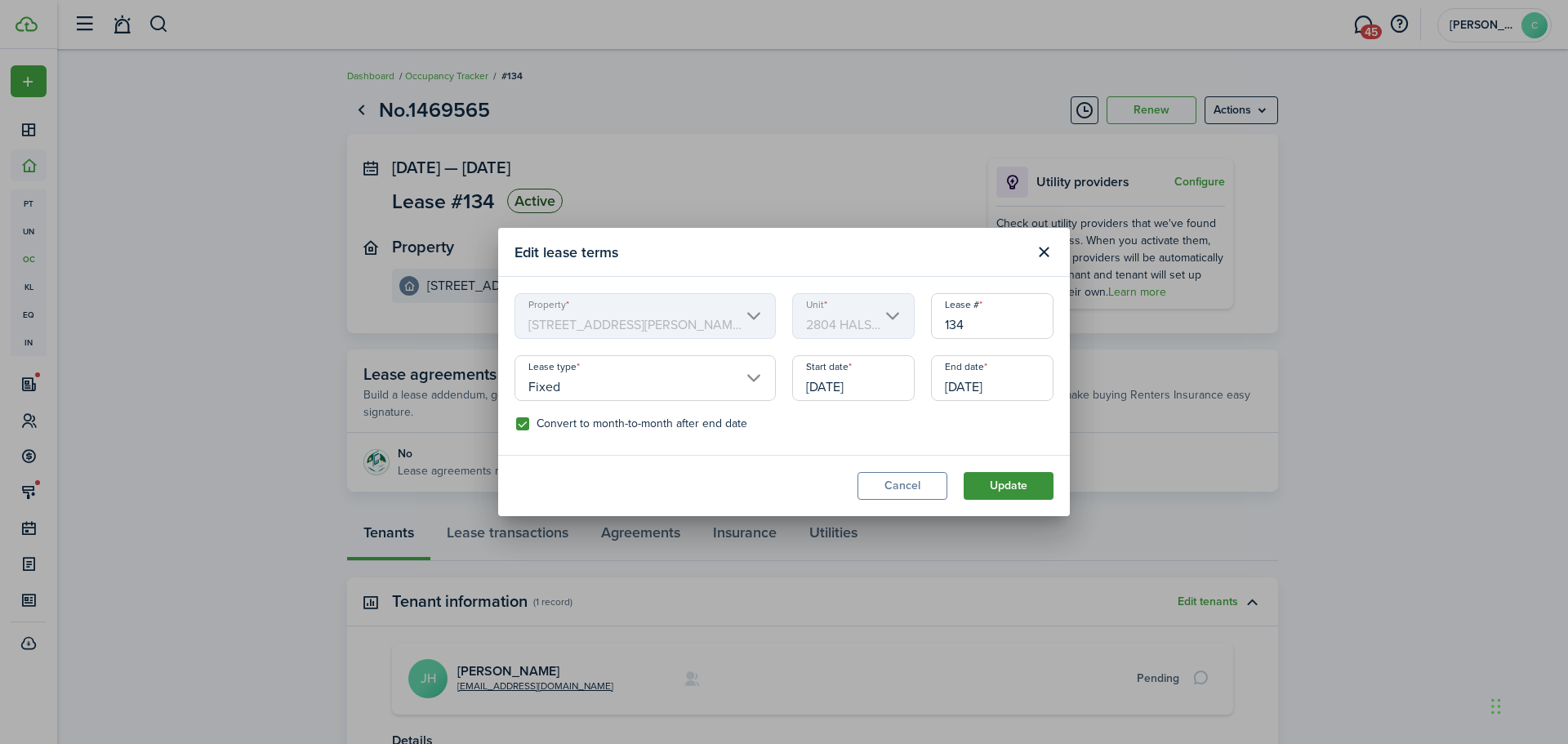
click at [1010, 477] on button "Update" at bounding box center [1008, 485] width 90 height 28
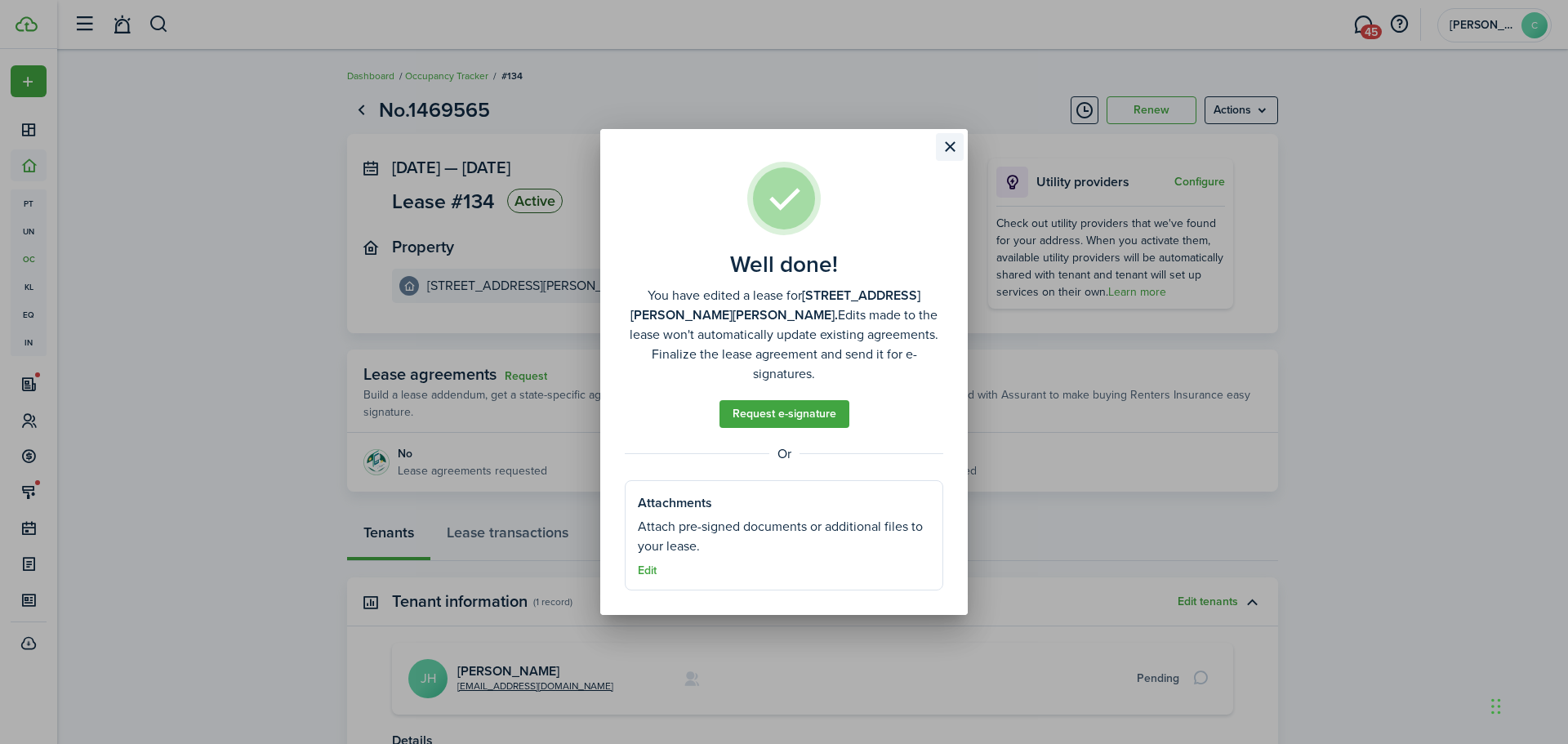
click at [944, 154] on button "Close modal" at bounding box center [950, 147] width 28 height 28
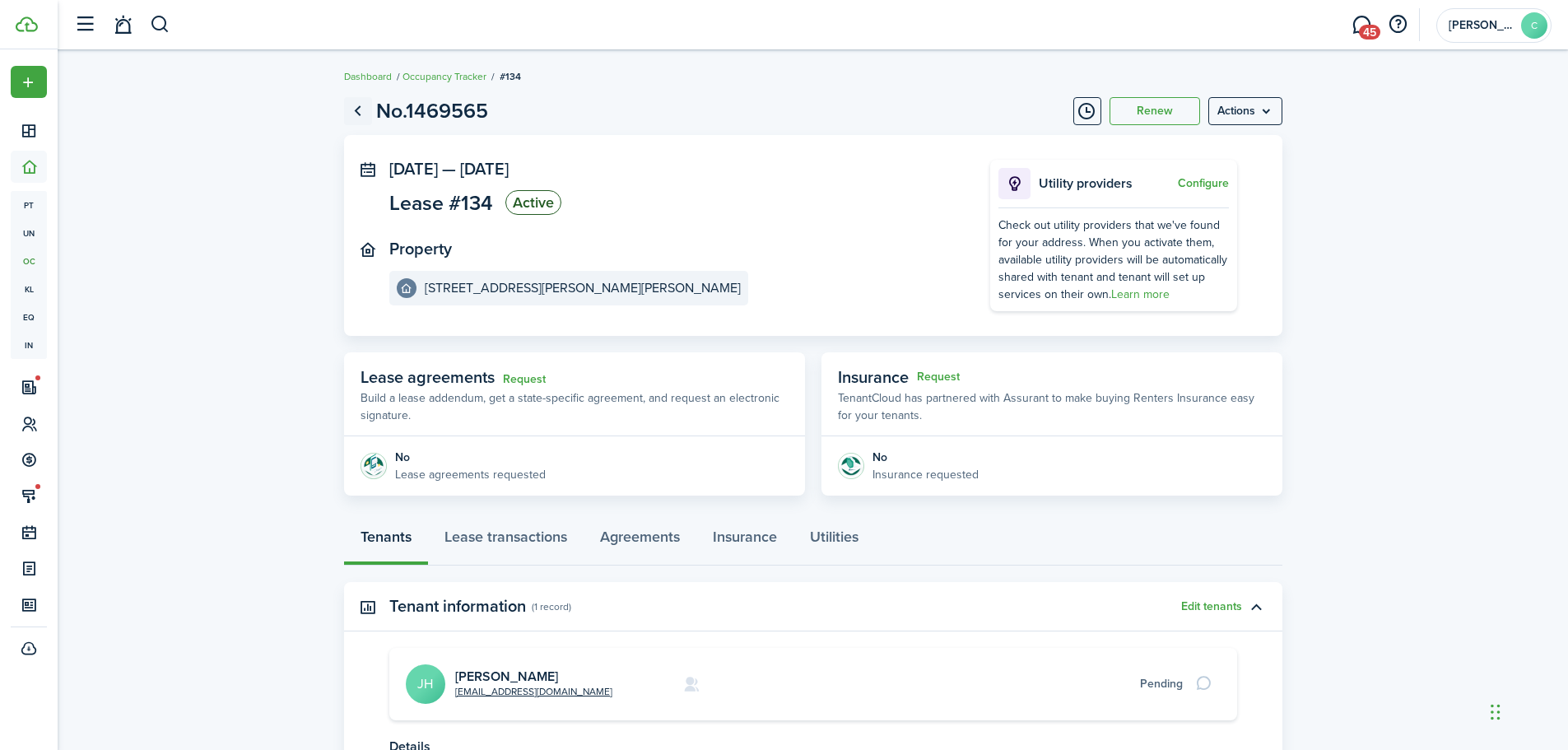
click at [355, 102] on link "Go back" at bounding box center [358, 111] width 28 height 28
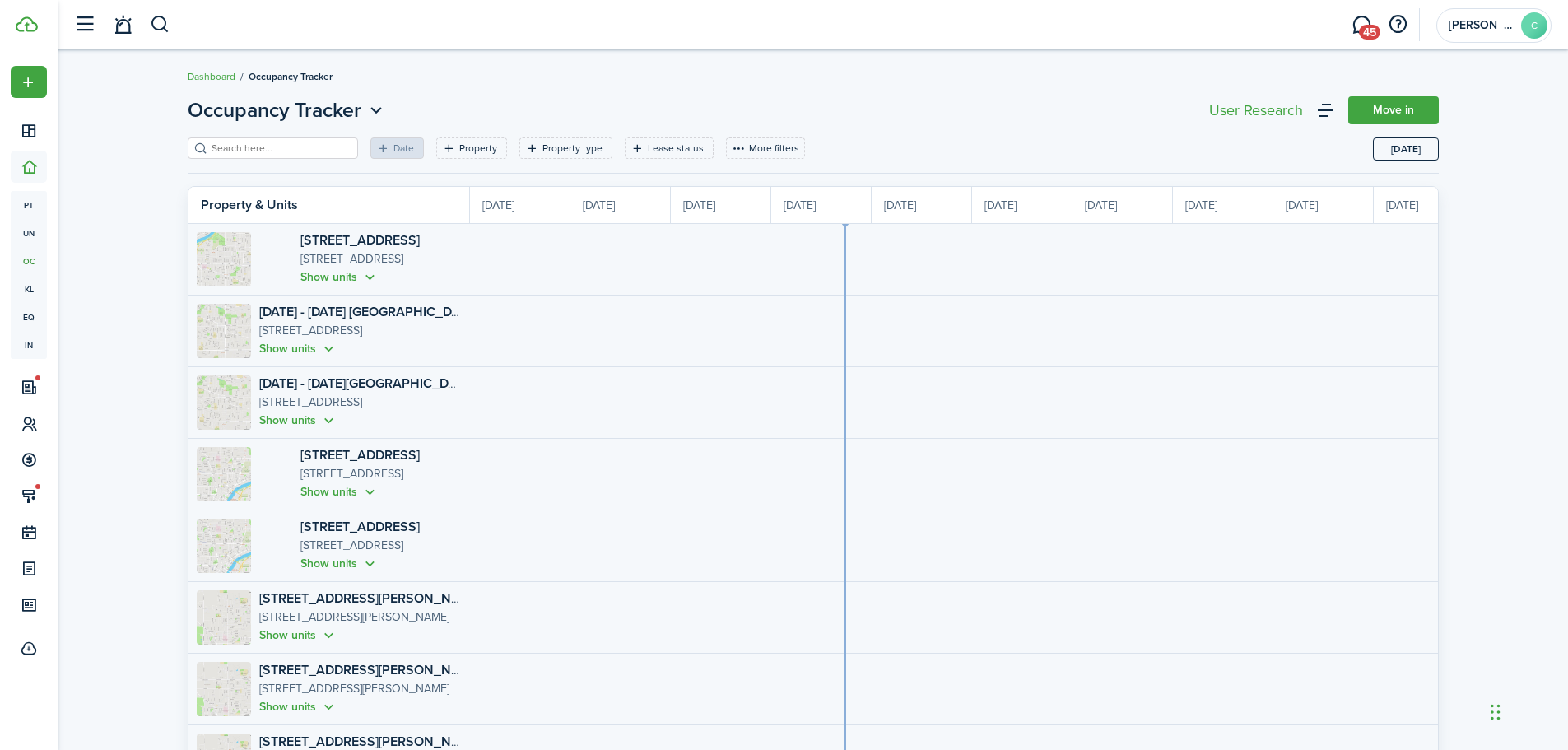
scroll to position [0, 302]
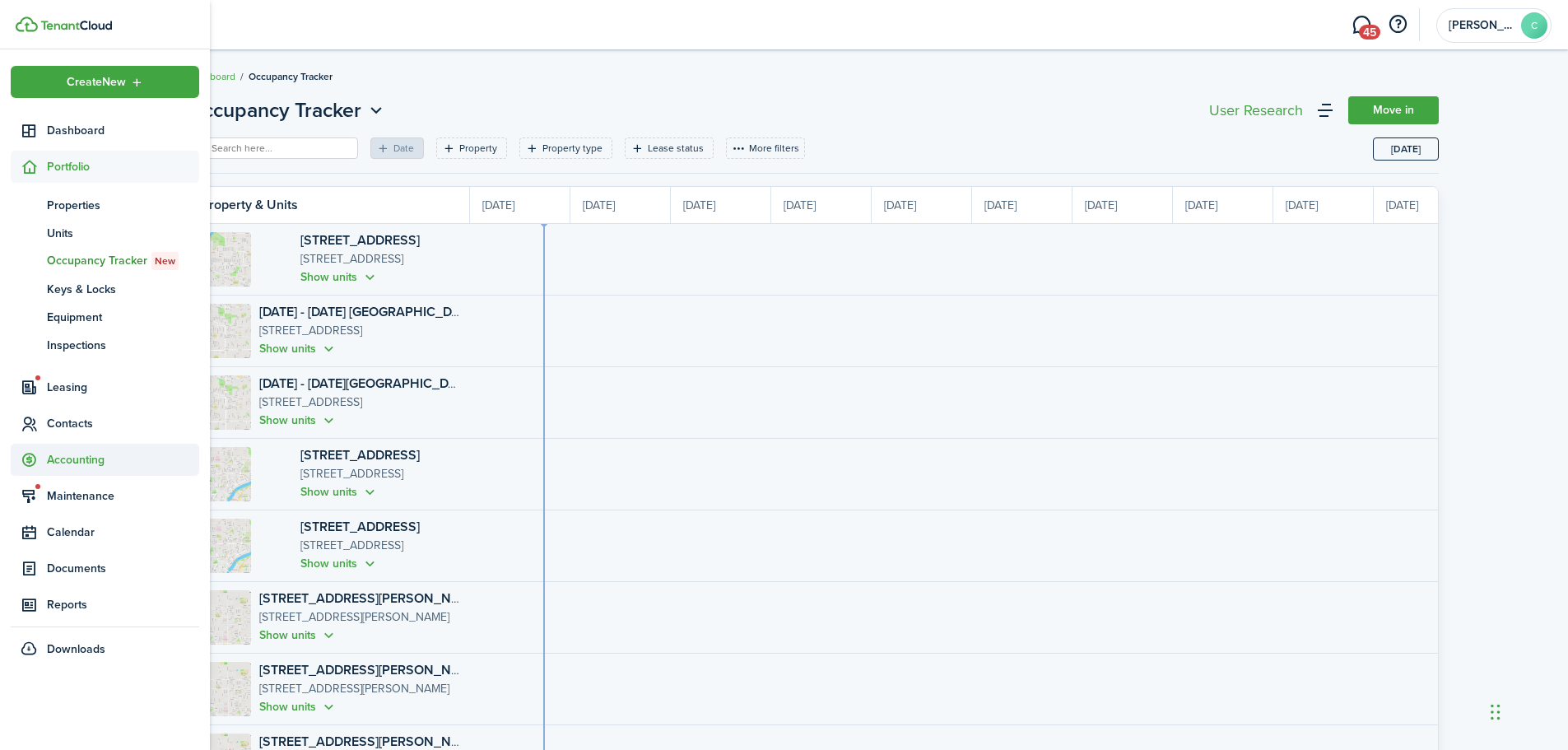
click at [63, 459] on span "Accounting" at bounding box center [122, 459] width 152 height 17
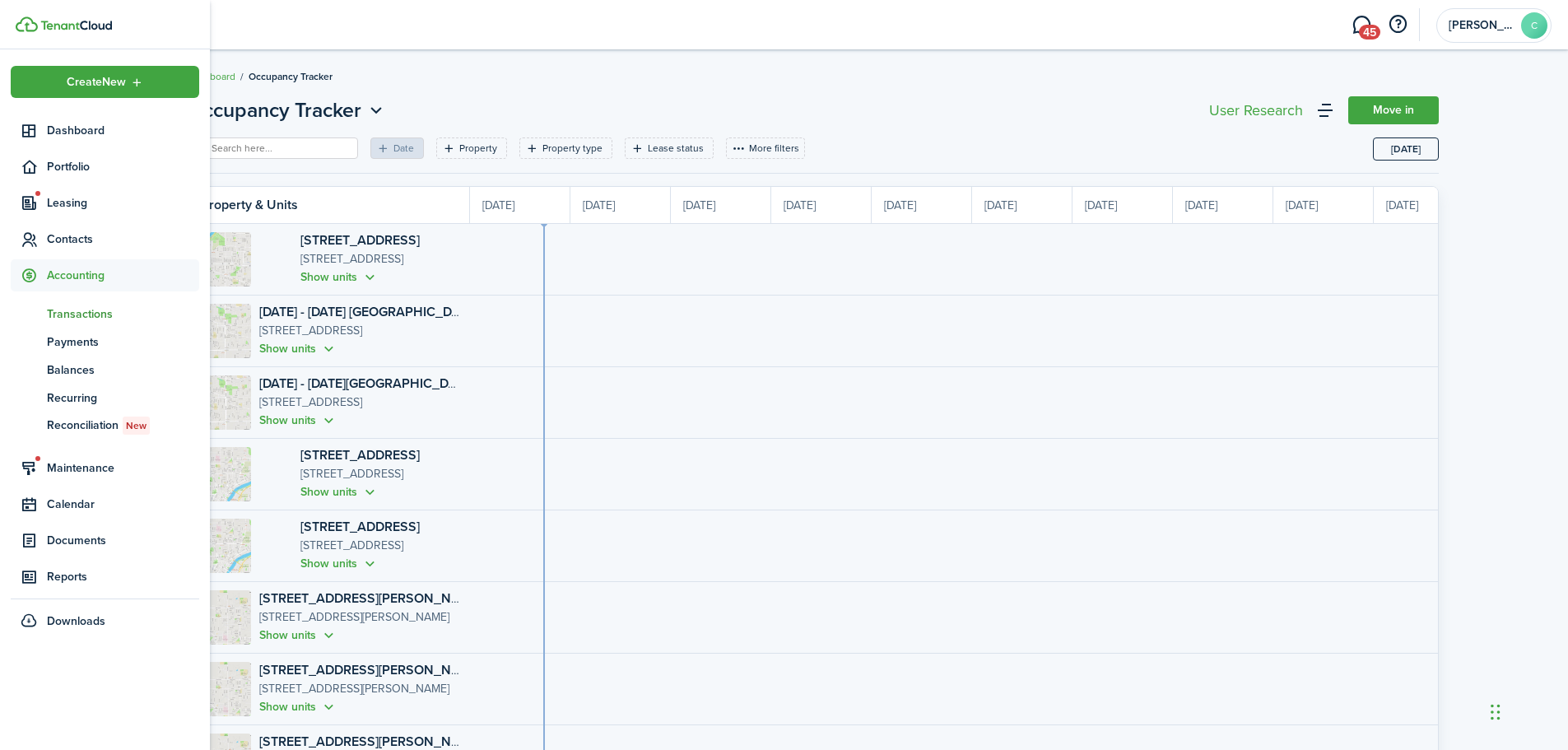
click at [77, 304] on link "tn Transactions" at bounding box center [105, 313] width 189 height 28
